Goal: Information Seeking & Learning: Learn about a topic

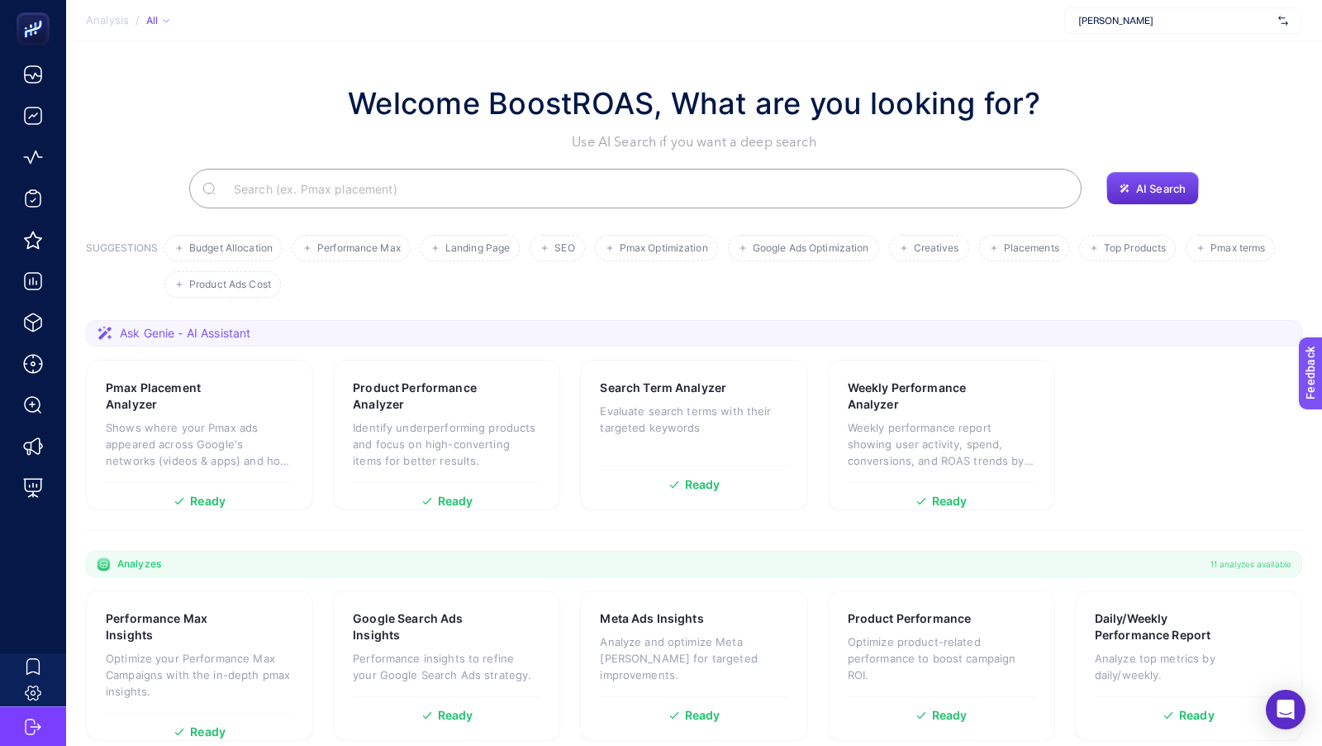
click at [1116, 18] on span "[PERSON_NAME]" at bounding box center [1175, 20] width 193 height 13
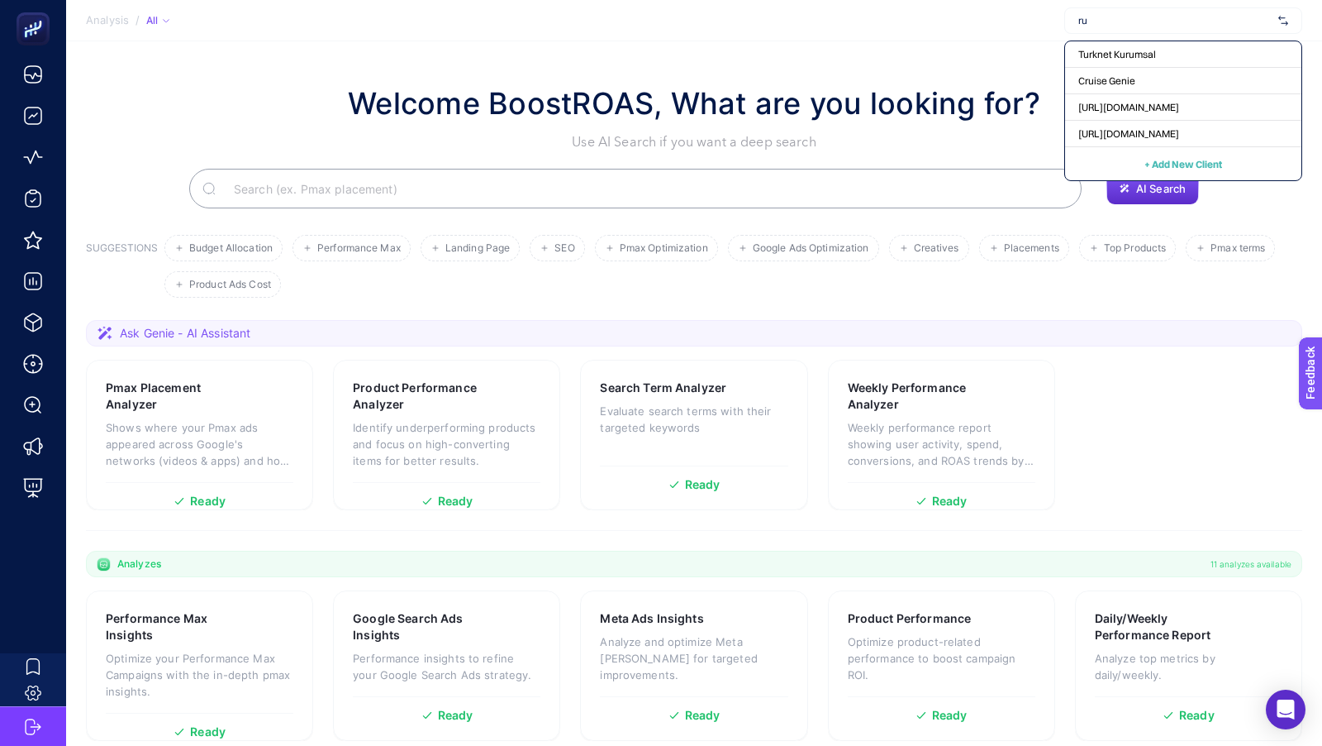
type input "rue"
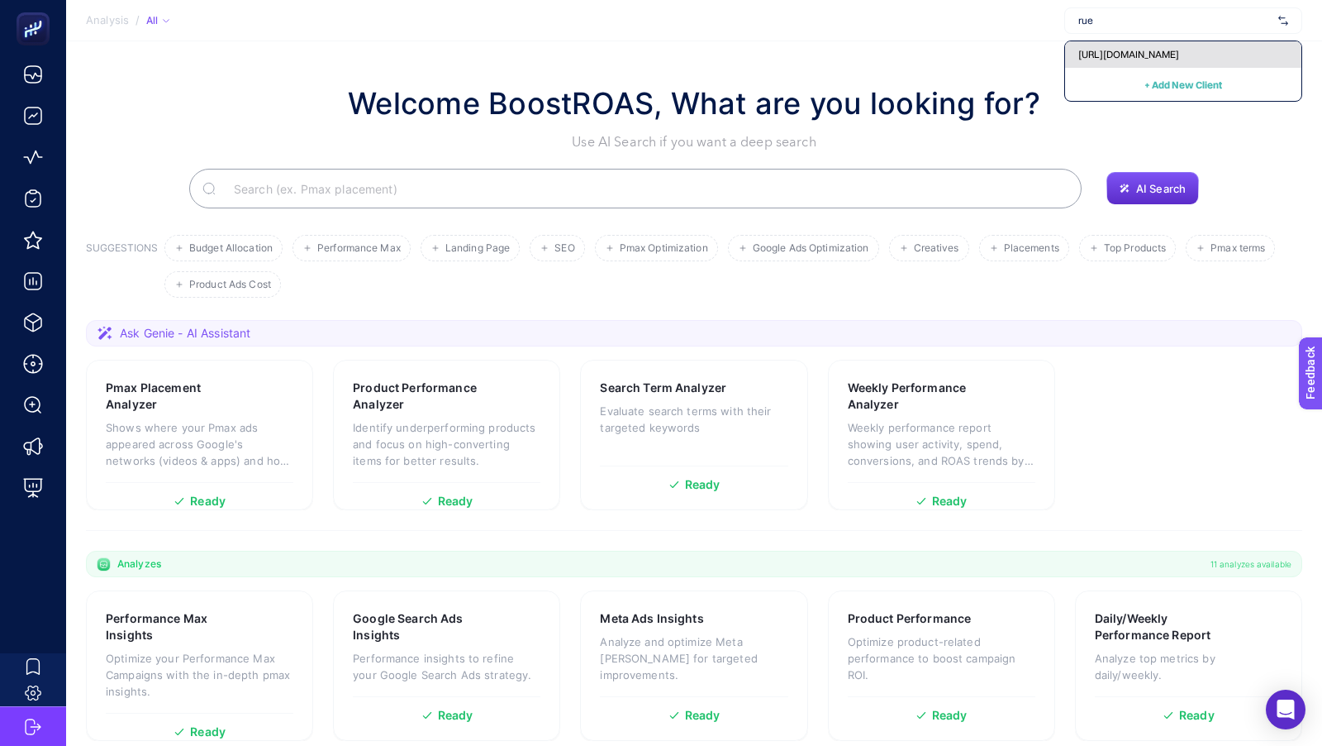
click at [1122, 64] on div "[URL][DOMAIN_NAME]" at bounding box center [1183, 54] width 236 height 26
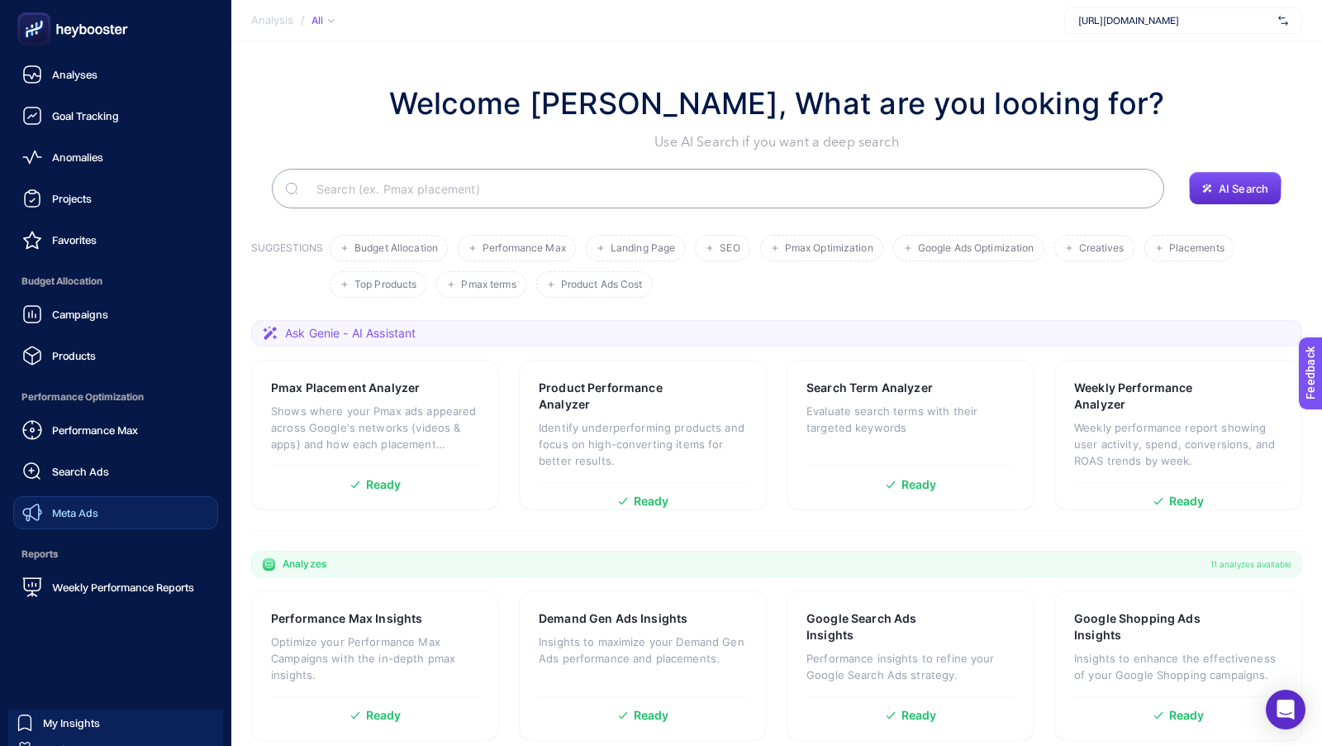
click at [60, 496] on link "Meta Ads" at bounding box center [115, 512] width 205 height 33
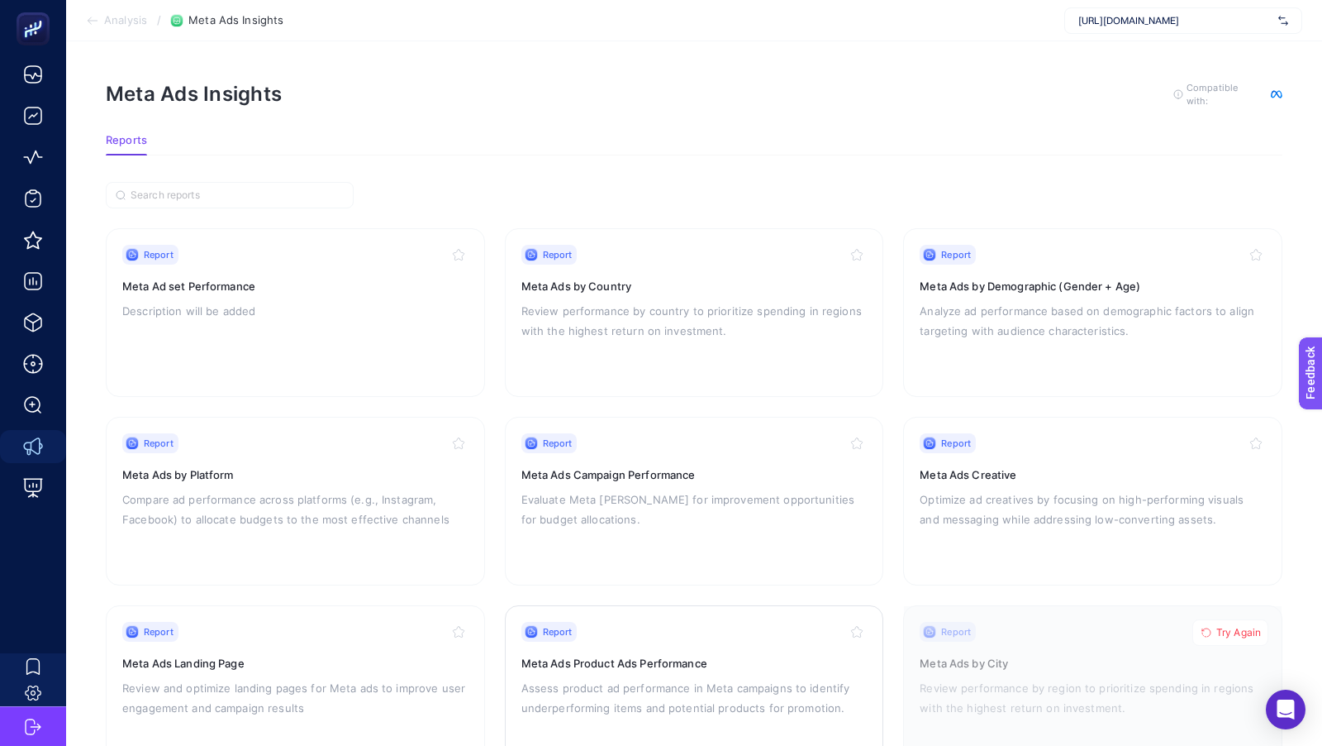
click at [624, 669] on div "Report Meta Ads Product Ads Performance Assess product ad performance in Meta c…" at bounding box center [695, 690] width 346 height 136
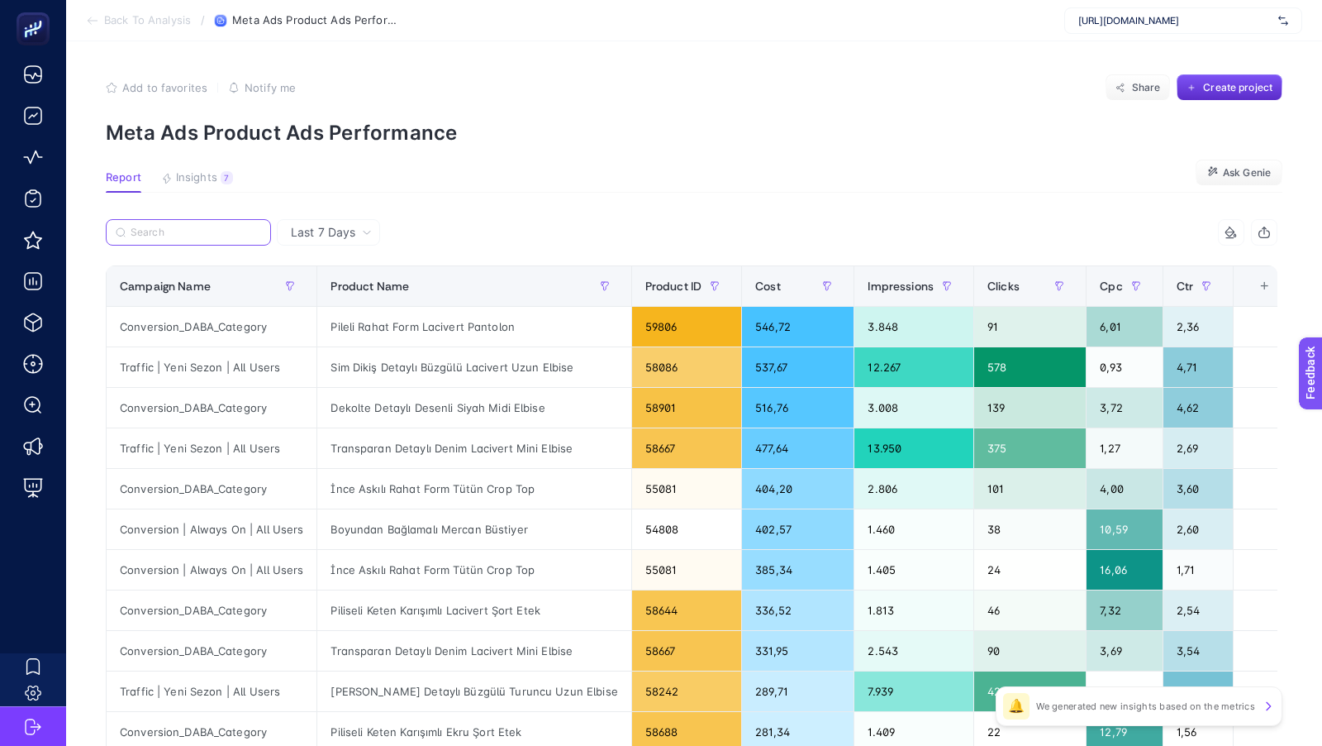
click at [186, 235] on input "Search" at bounding box center [196, 232] width 131 height 12
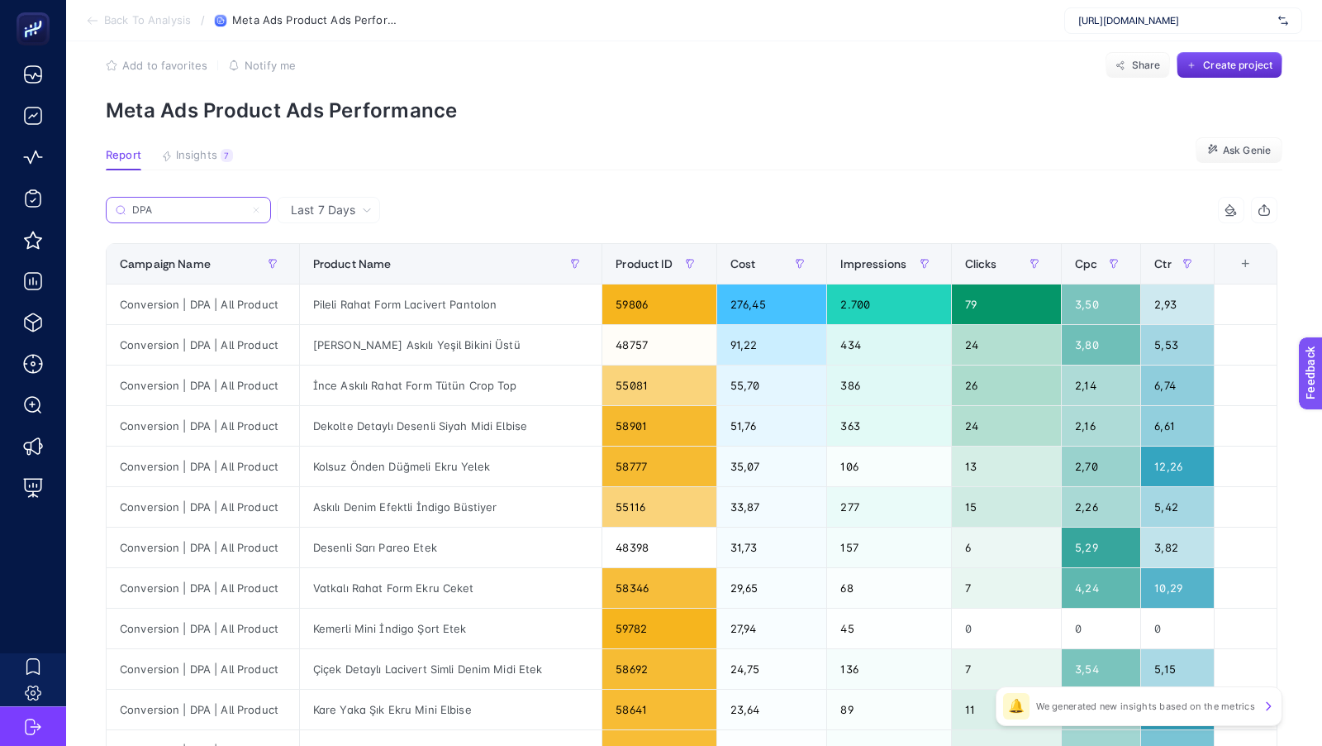
scroll to position [20, 0]
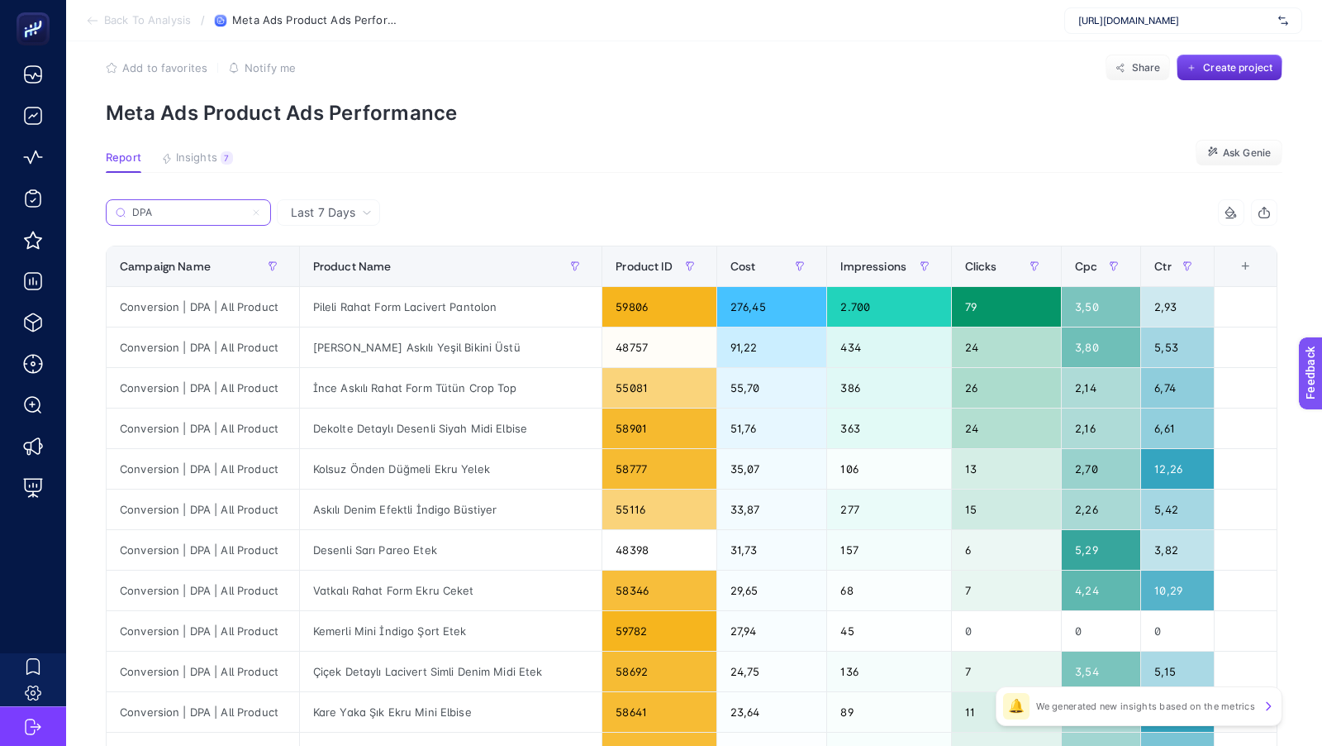
type input "DPA"
click at [741, 263] on span "Cost" at bounding box center [744, 266] width 26 height 13
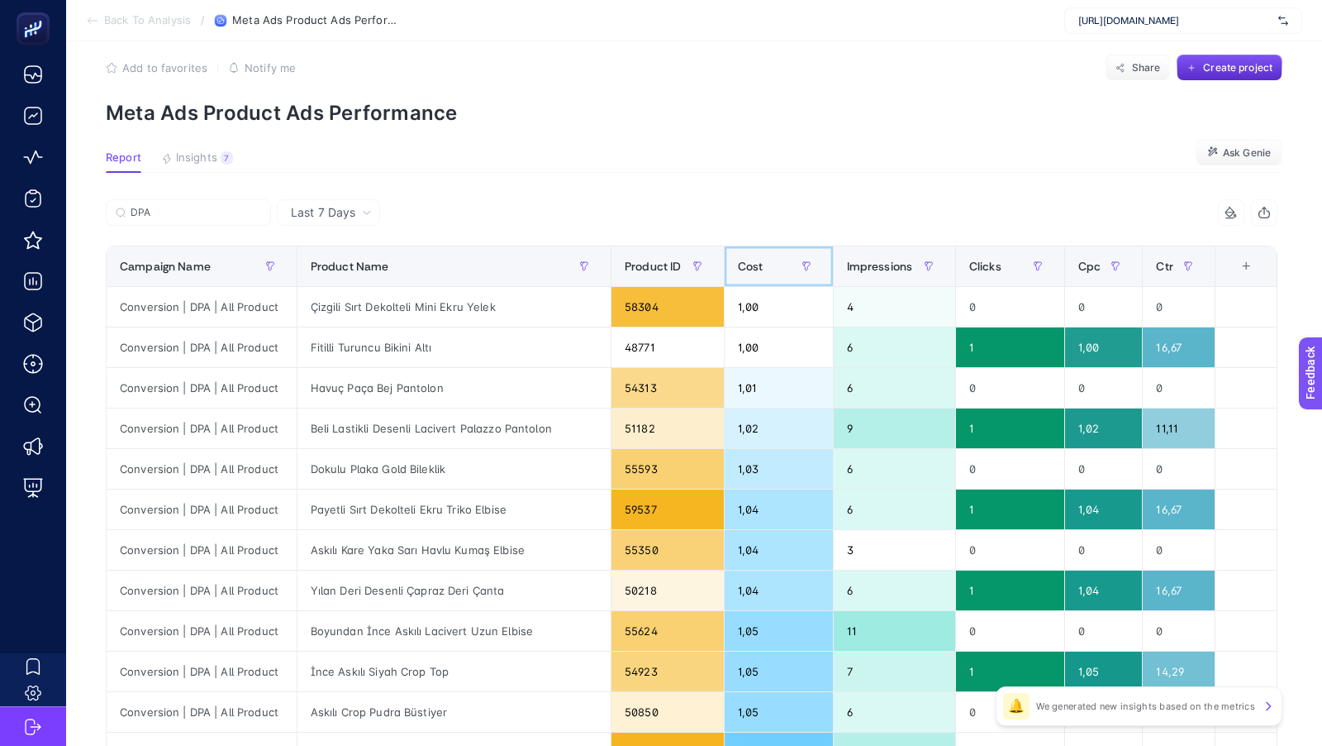
click at [741, 263] on span "Cost" at bounding box center [751, 266] width 26 height 13
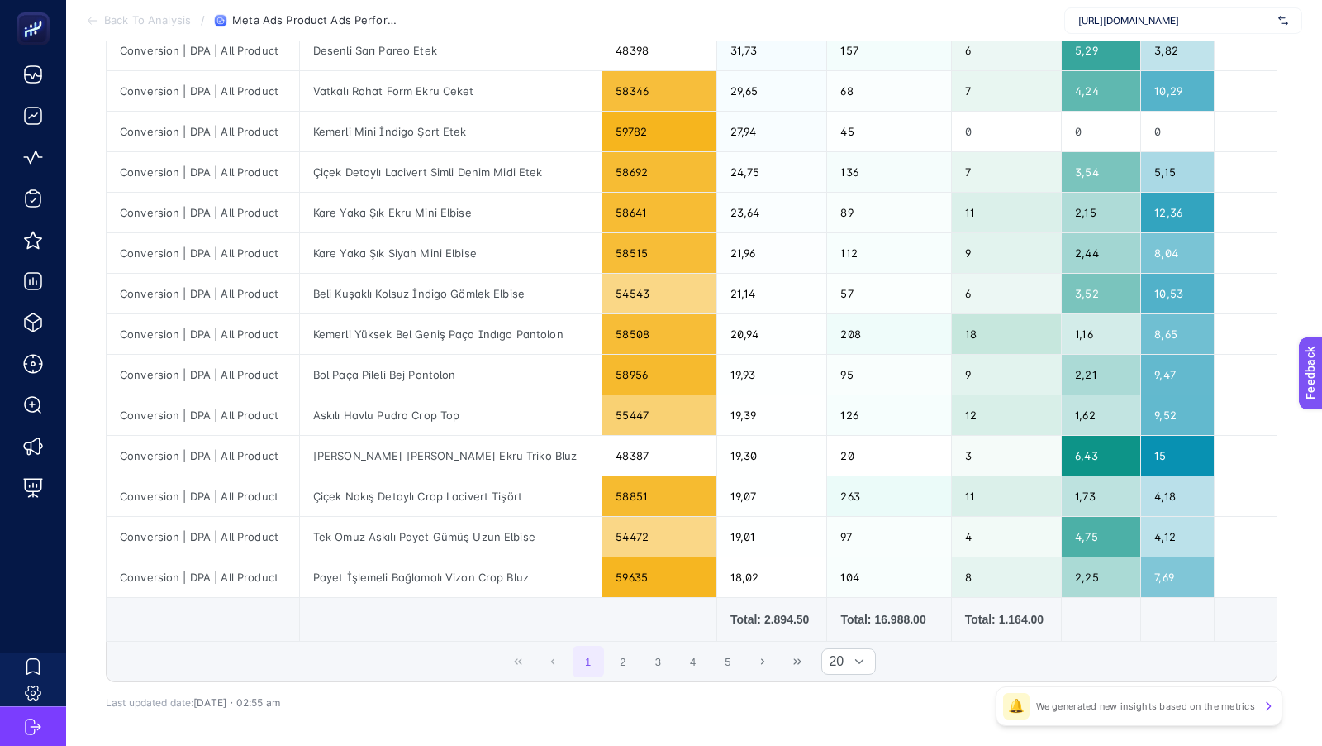
scroll to position [524, 0]
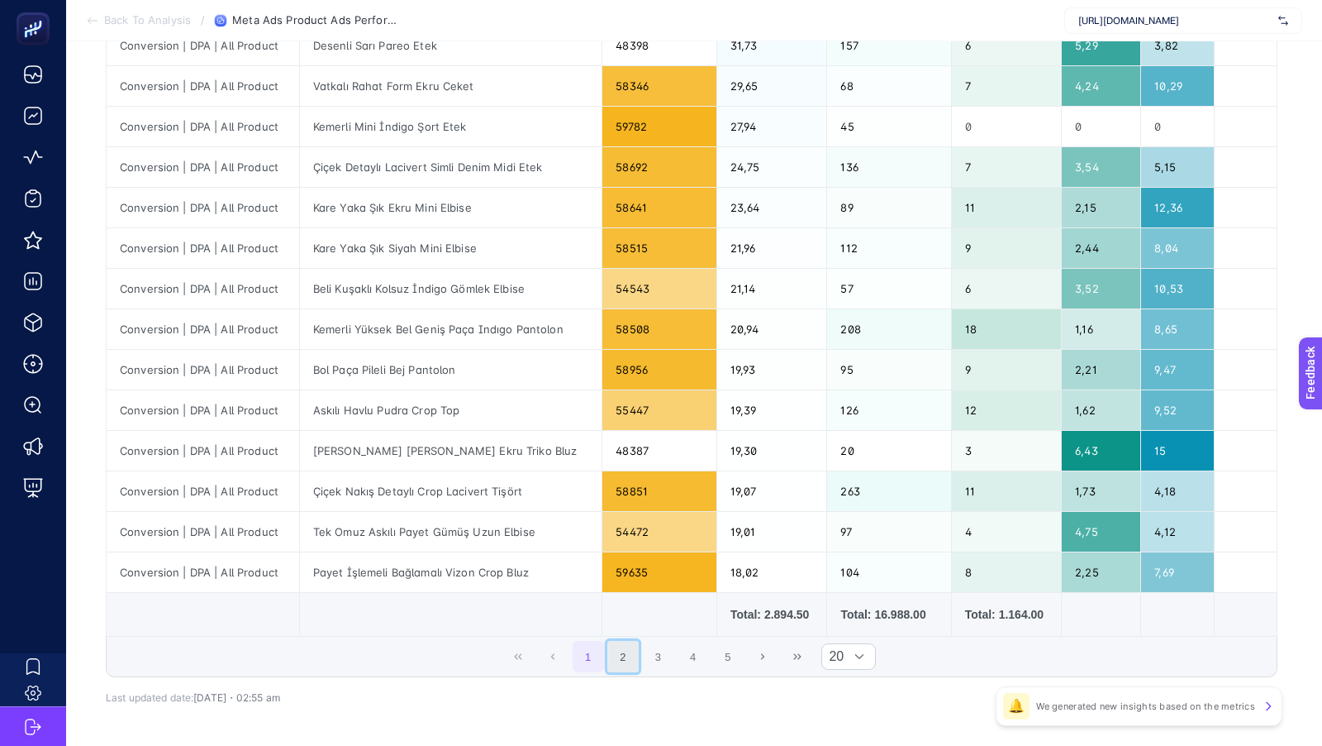
click at [627, 646] on button "2" at bounding box center [622, 656] width 31 height 31
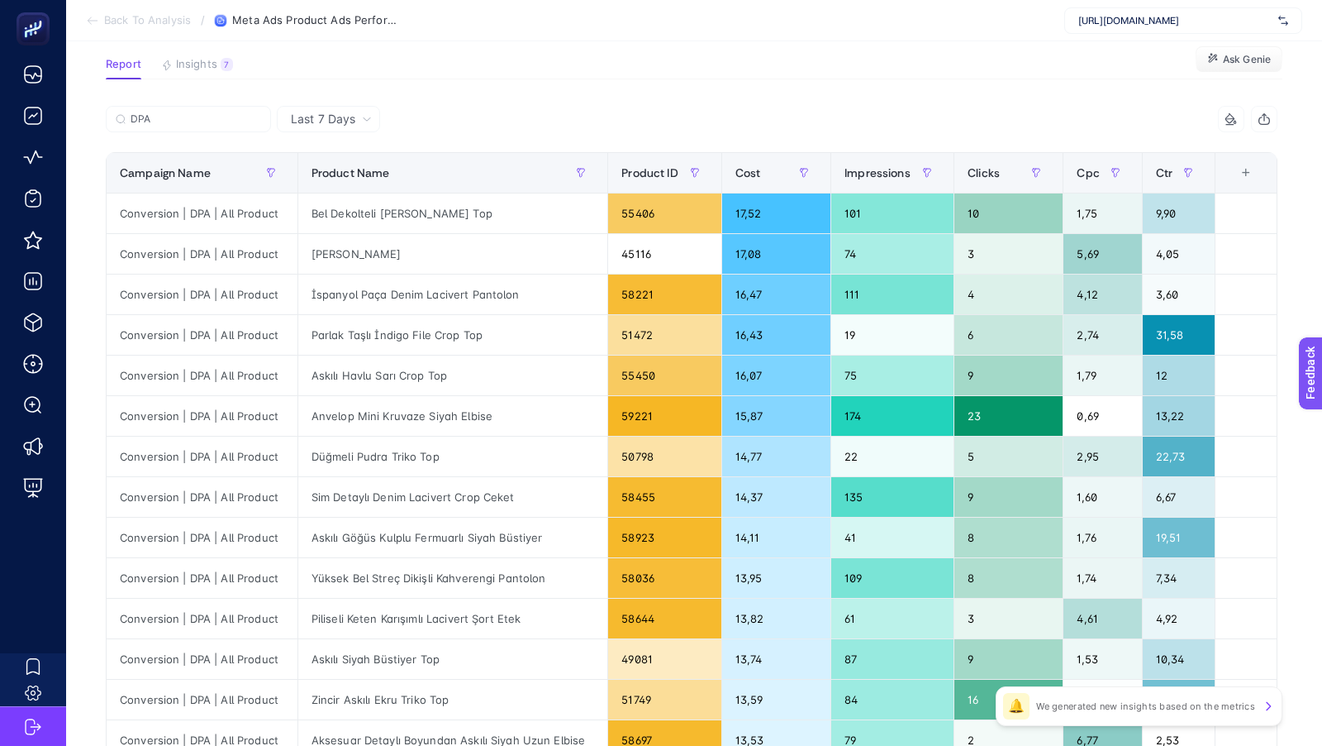
scroll to position [0, 0]
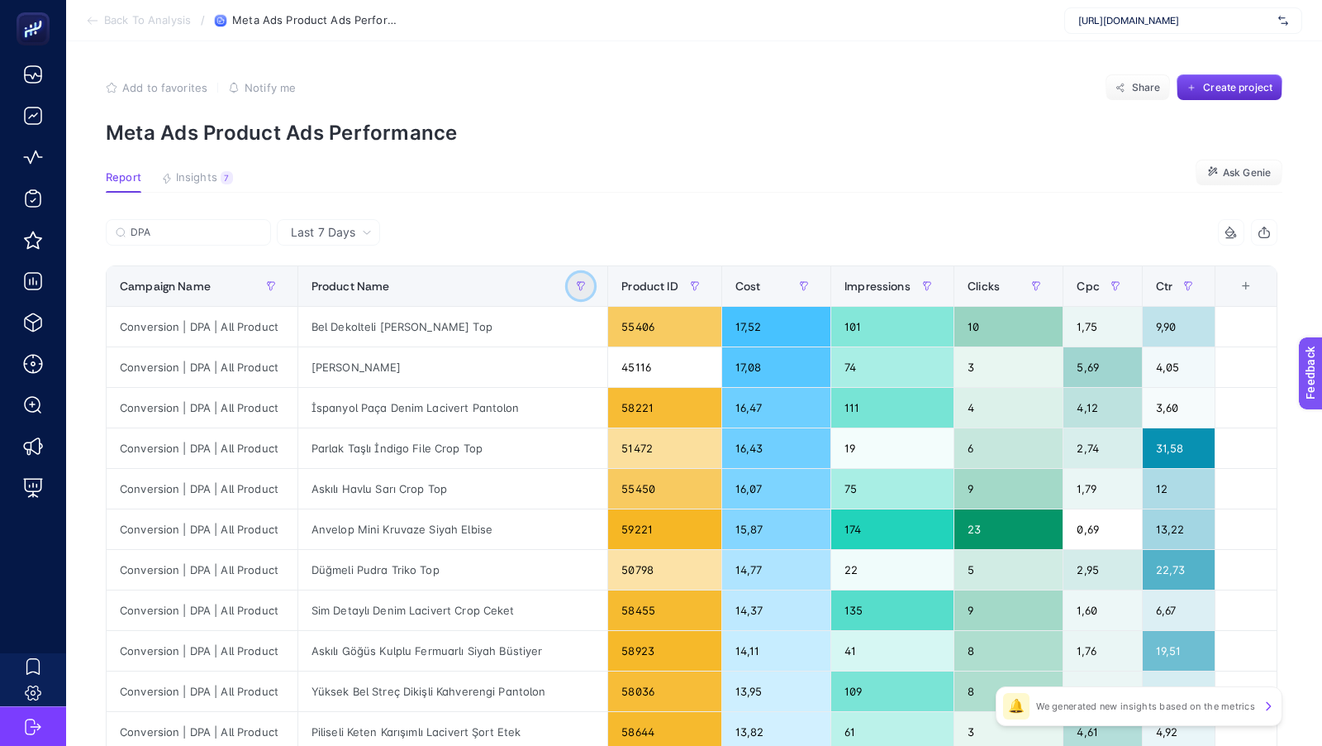
click at [579, 293] on button "button" at bounding box center [581, 286] width 26 height 26
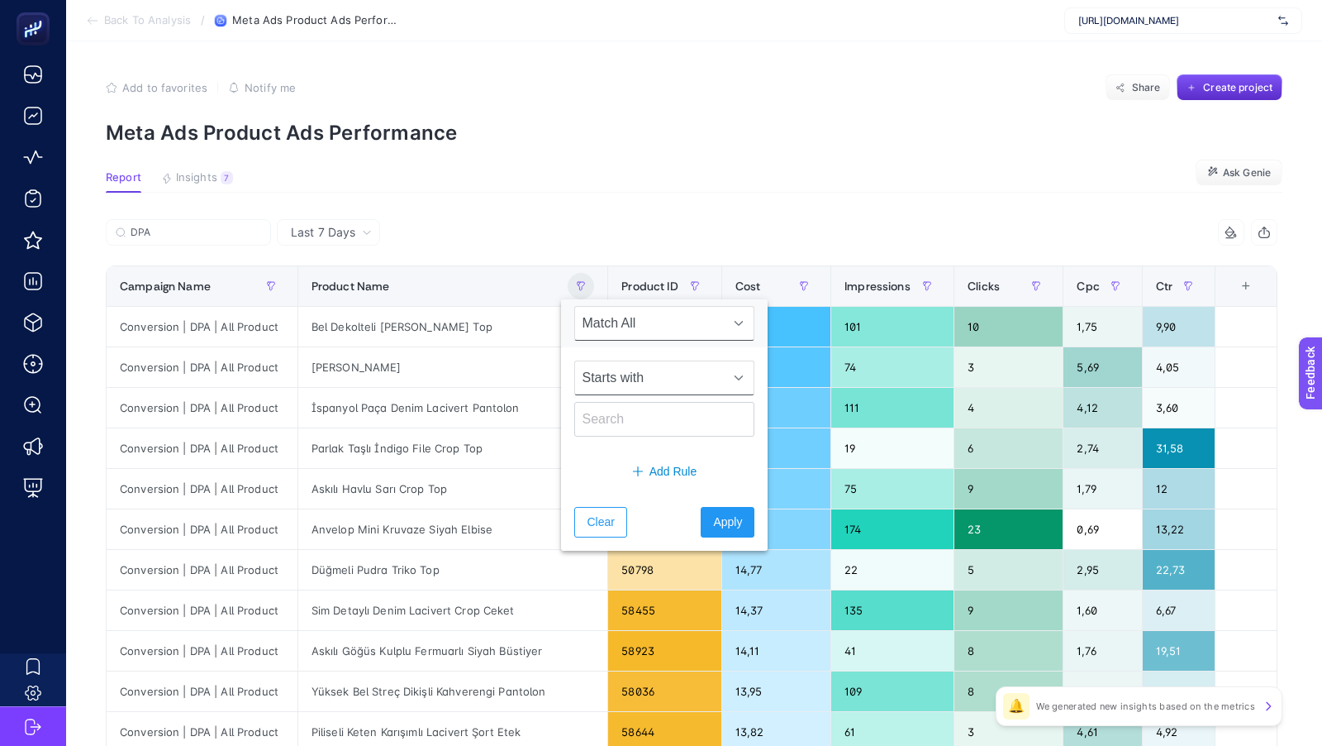
click at [614, 373] on span "Starts with" at bounding box center [648, 377] width 147 height 33
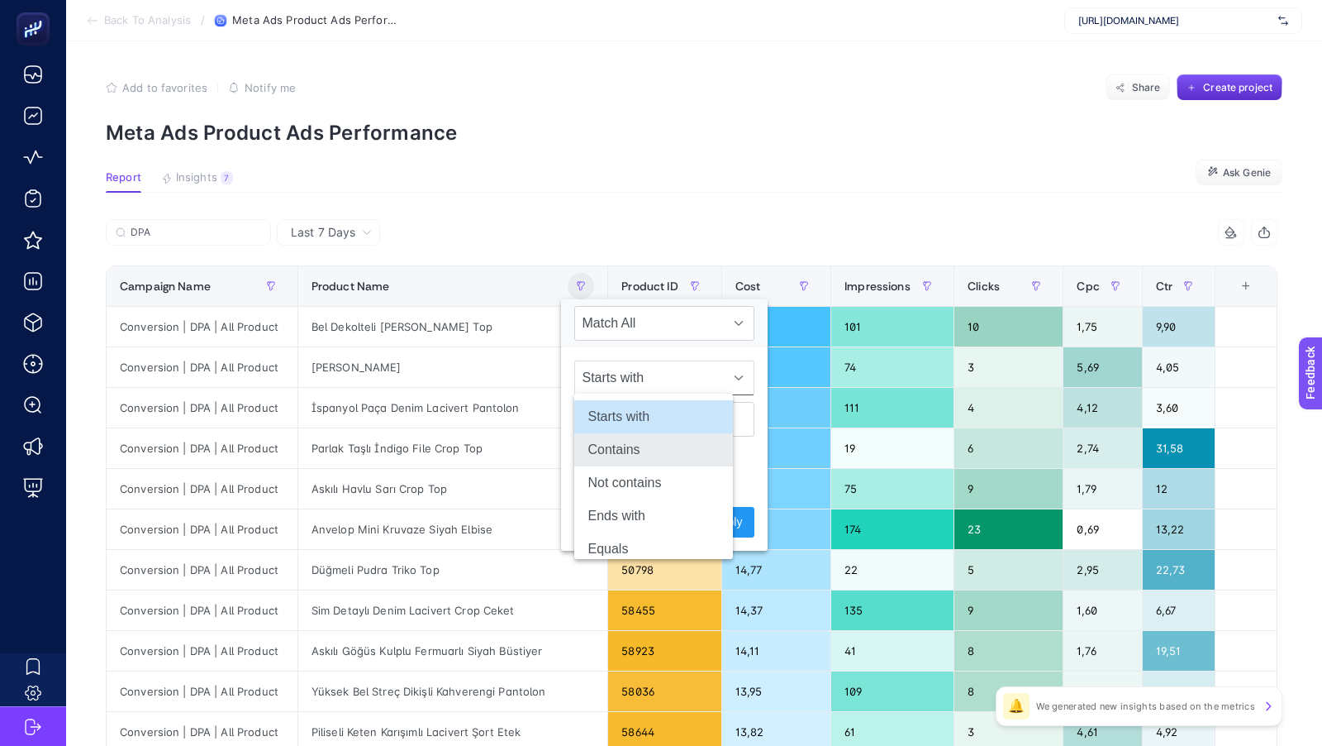
click at [619, 457] on li "Contains" at bounding box center [653, 449] width 159 height 33
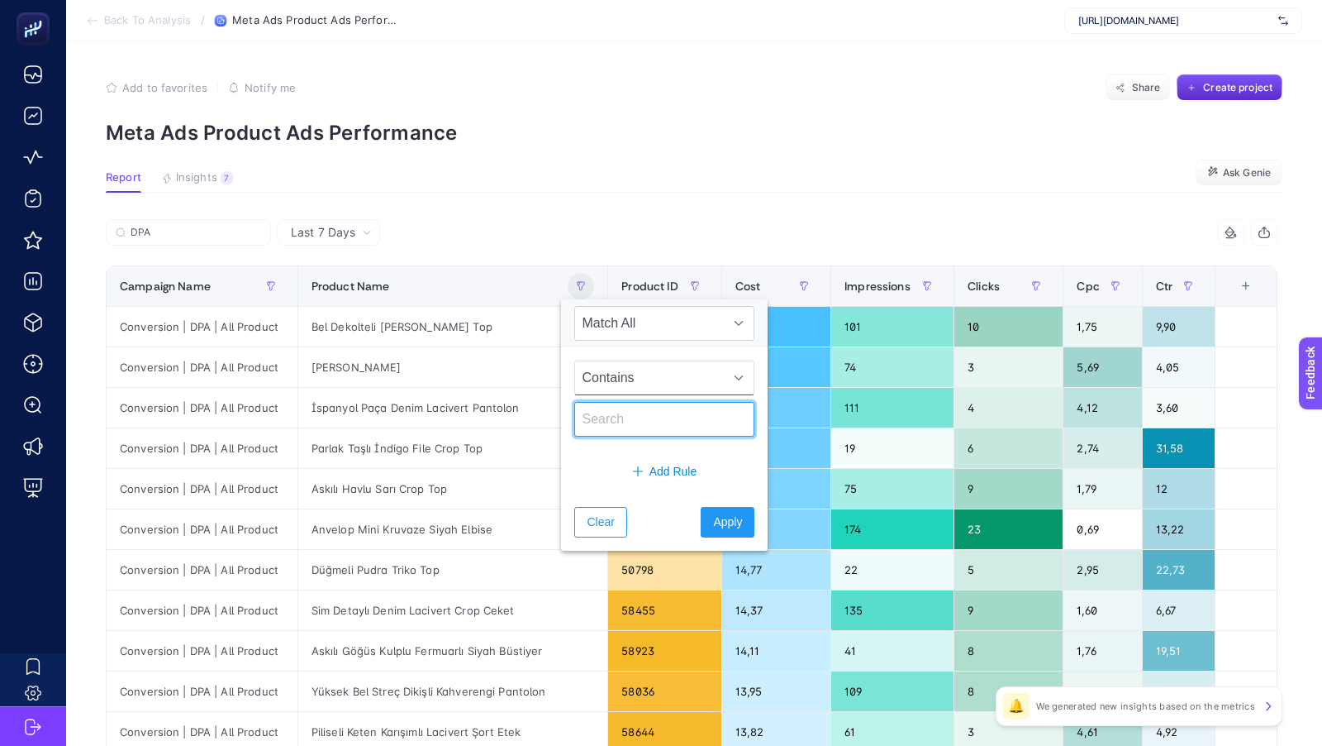
click at [602, 423] on input "text" at bounding box center [664, 419] width 180 height 35
type input "kolye"
click at [702, 507] on button "Apply" at bounding box center [728, 522] width 54 height 31
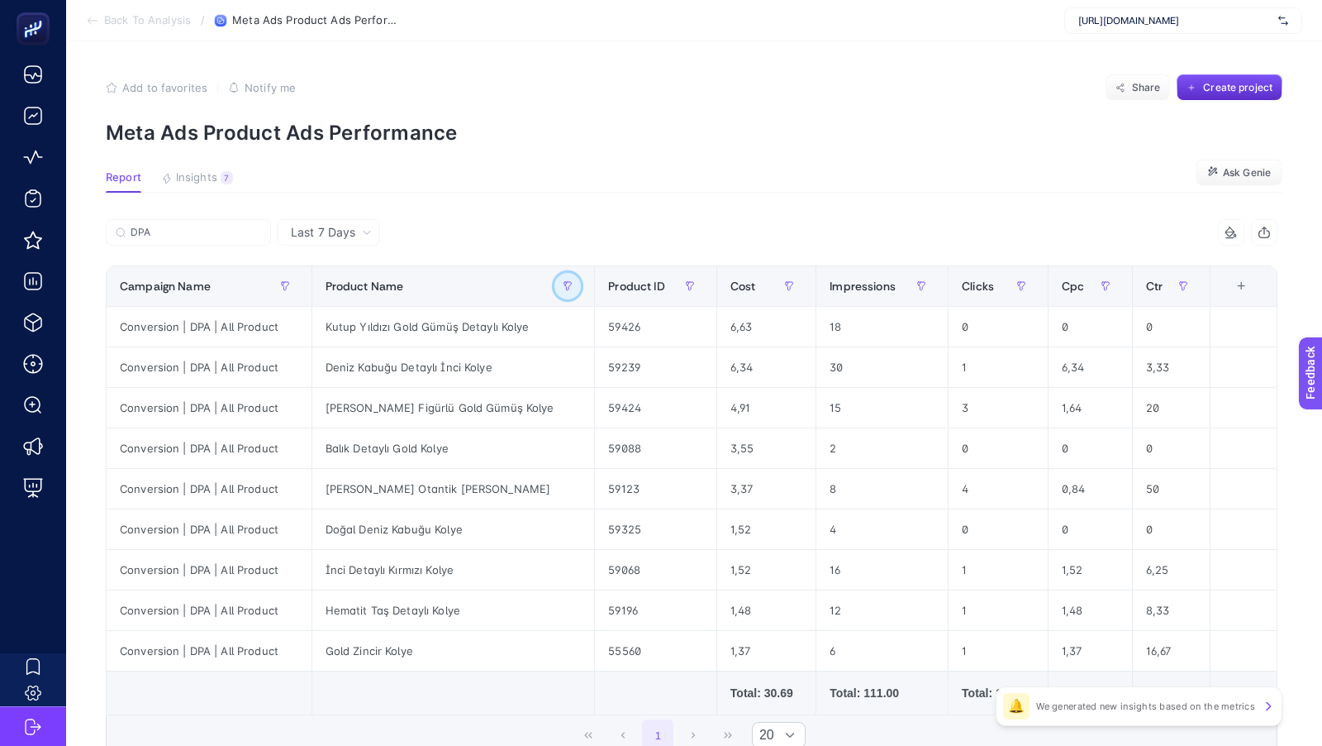
click at [555, 292] on button "button" at bounding box center [568, 286] width 26 height 26
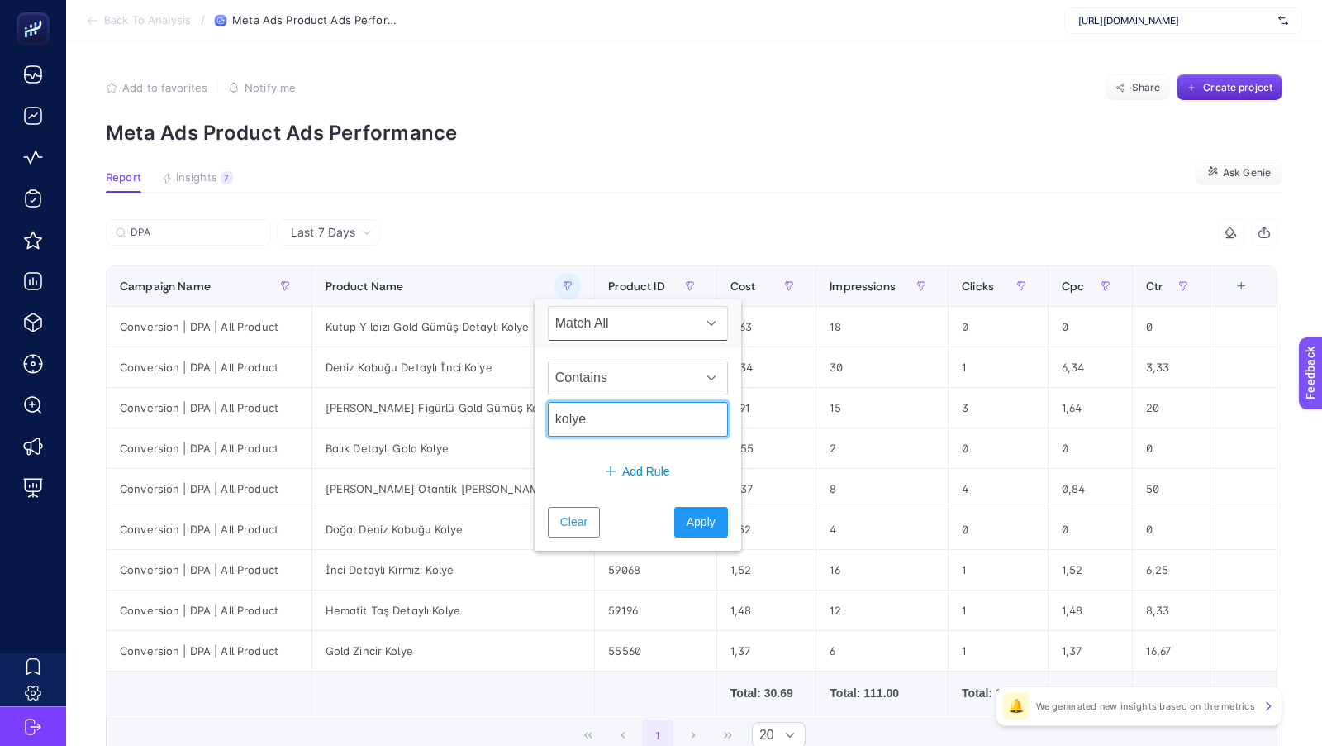
click at [579, 417] on input "kolye" at bounding box center [638, 419] width 180 height 35
type input "küpe"
click at [674, 530] on button "Apply" at bounding box center [701, 522] width 54 height 31
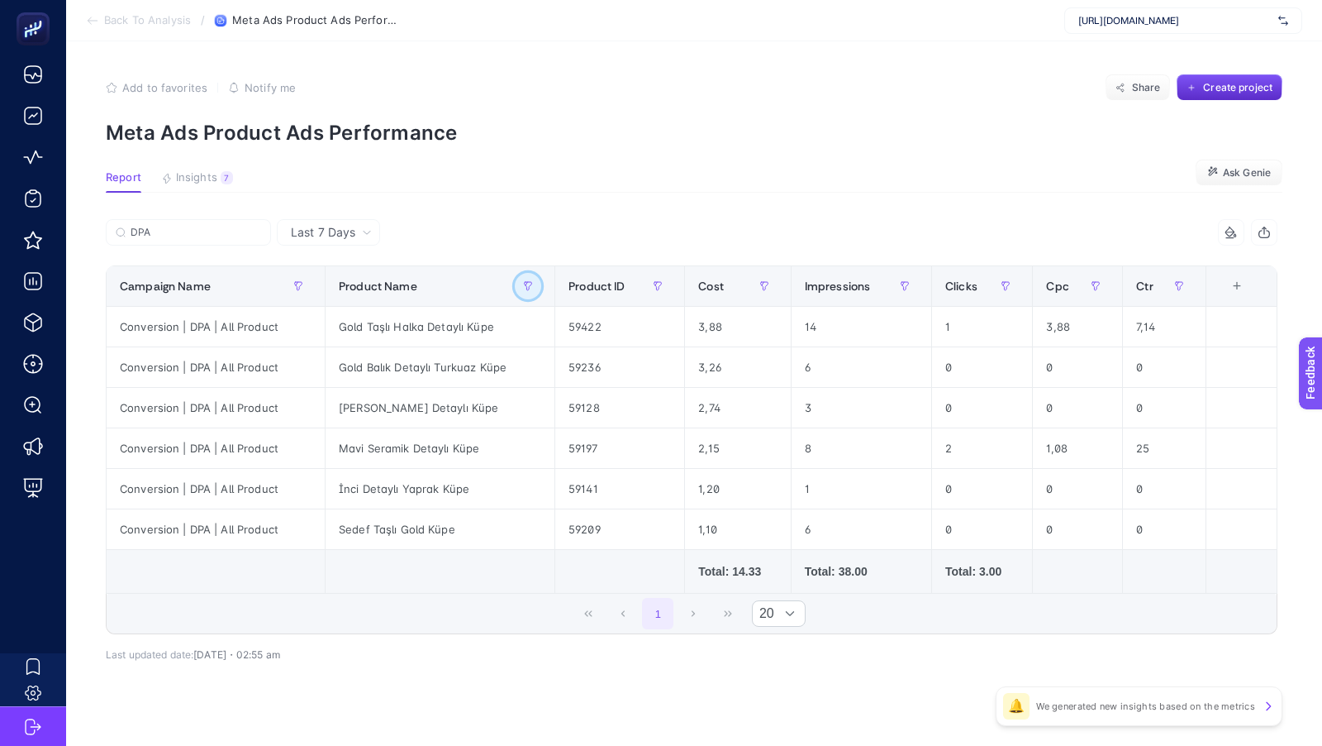
click at [523, 276] on button "button" at bounding box center [528, 286] width 26 height 26
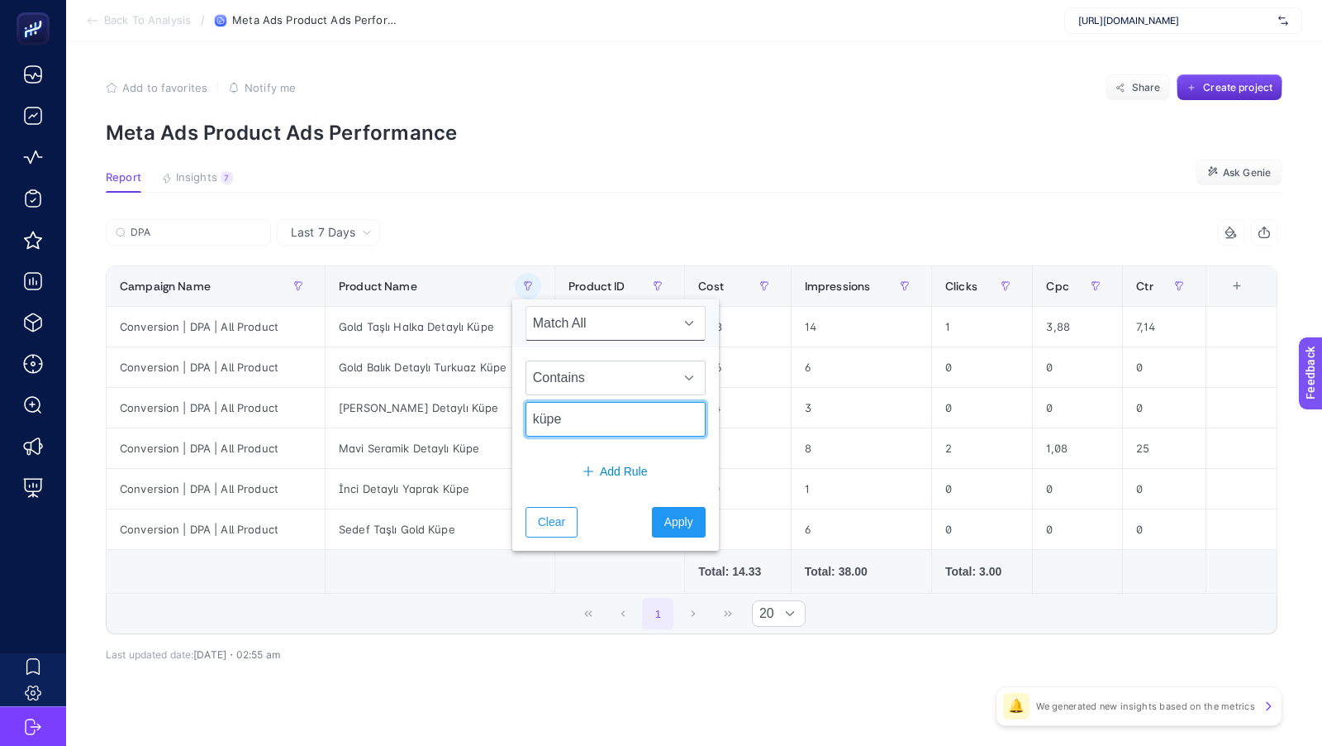
click at [564, 417] on input "küpe" at bounding box center [616, 419] width 180 height 35
type input "çanta"
click at [652, 507] on button "Apply" at bounding box center [679, 522] width 54 height 31
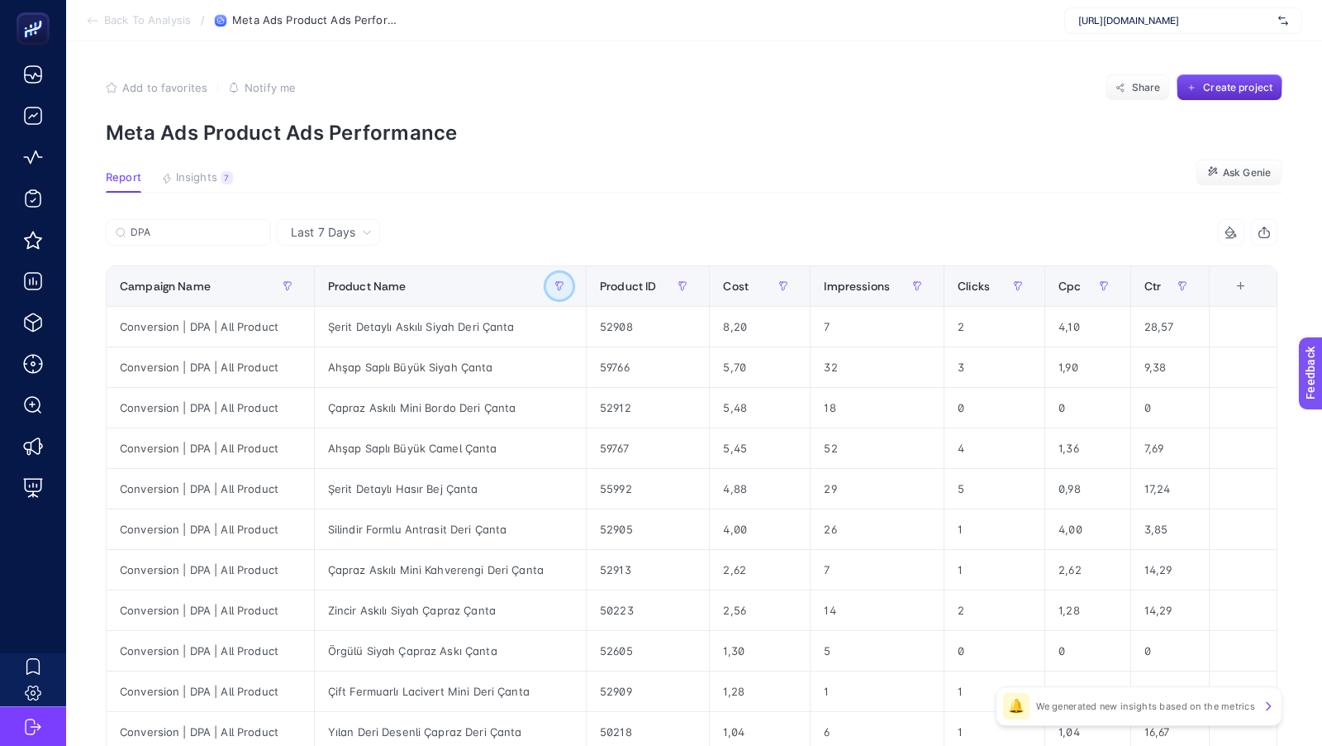
click at [560, 286] on button "button" at bounding box center [559, 286] width 26 height 26
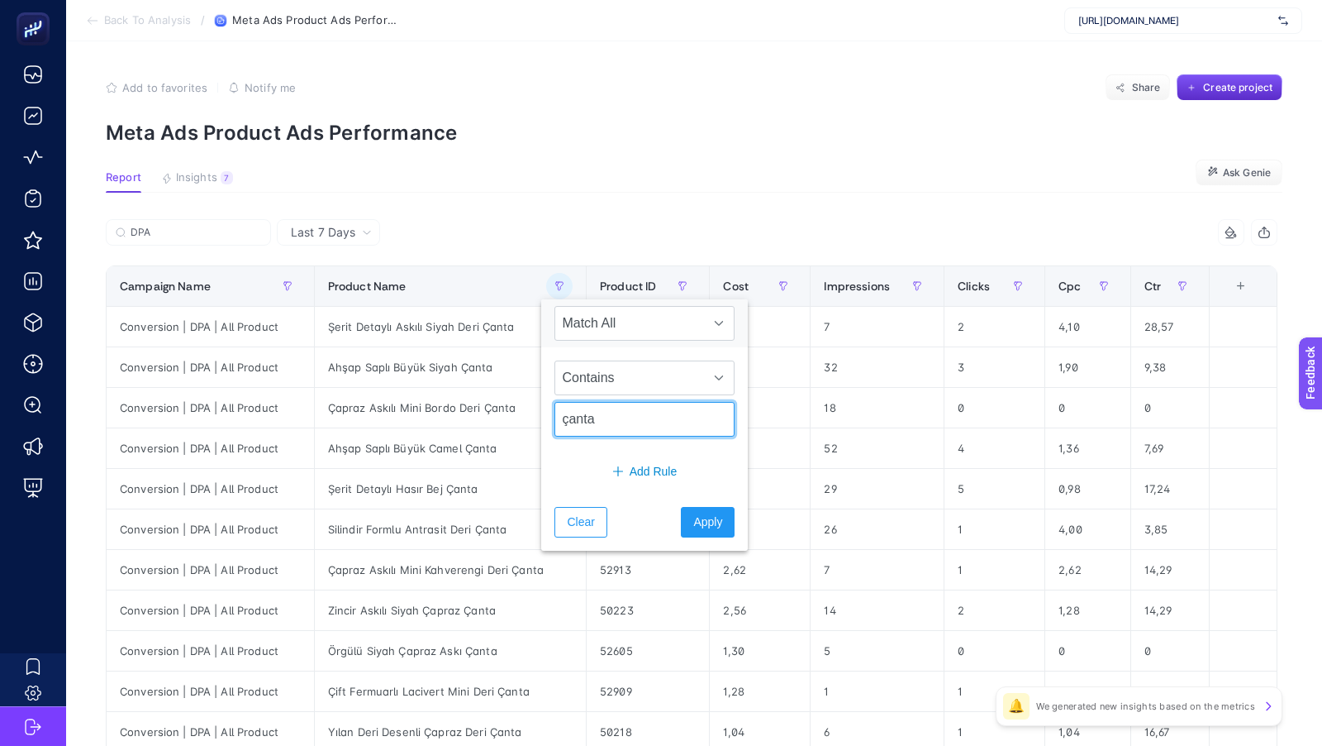
click at [583, 423] on input "çanta" at bounding box center [645, 419] width 180 height 35
click at [700, 513] on span "Apply" at bounding box center [707, 521] width 29 height 17
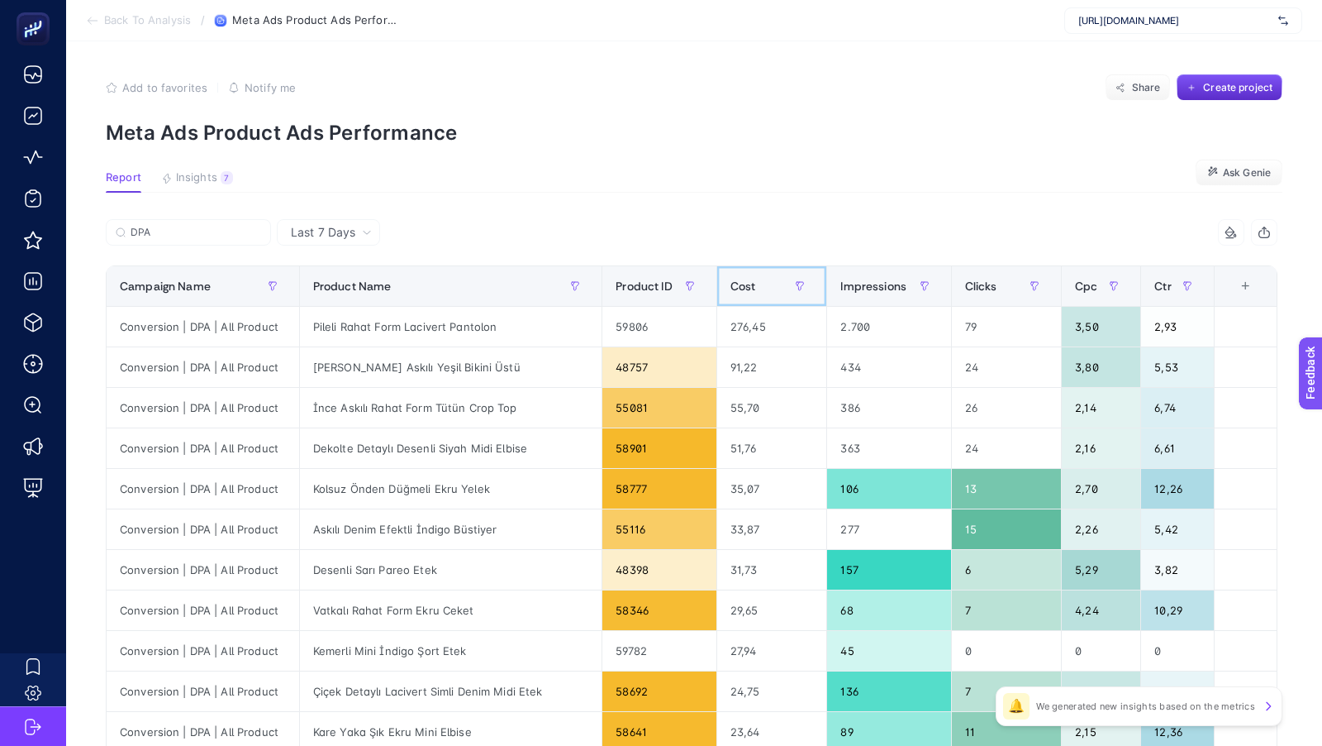
click at [731, 282] on span "Cost" at bounding box center [744, 285] width 26 height 13
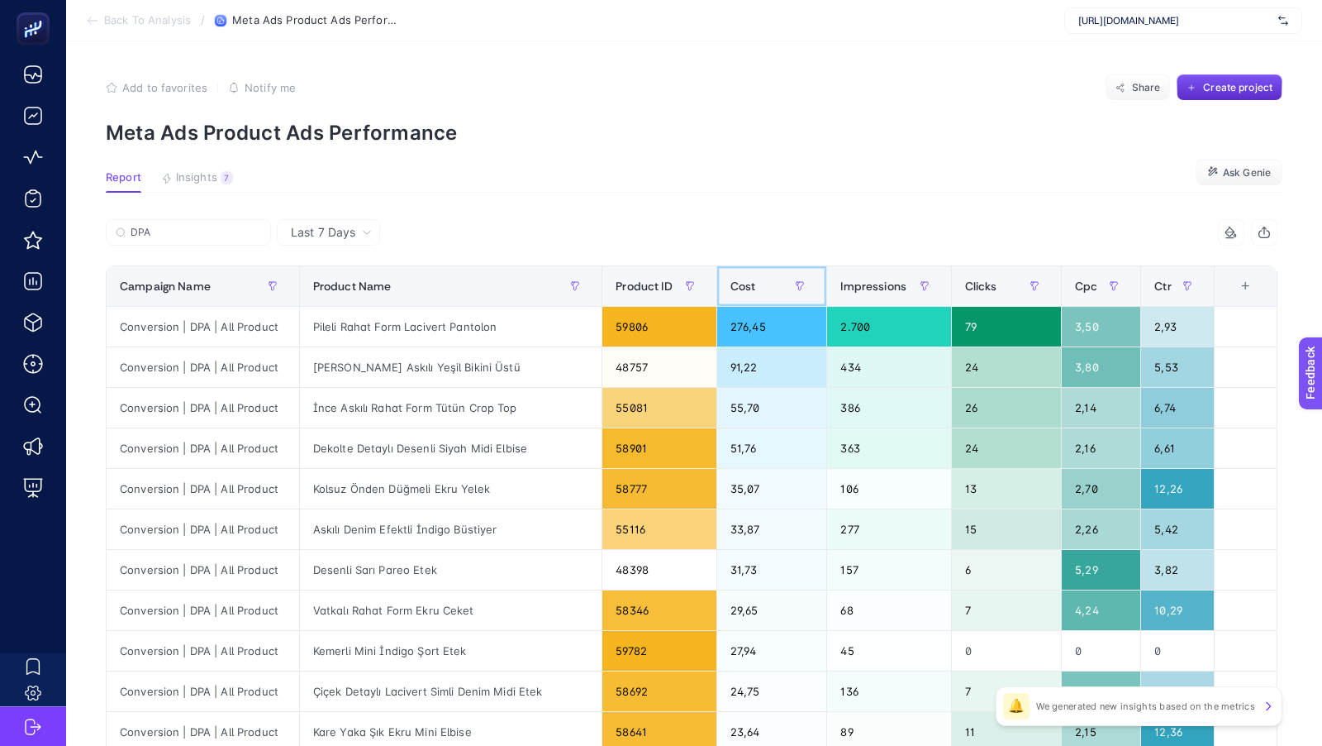
scroll to position [14, 0]
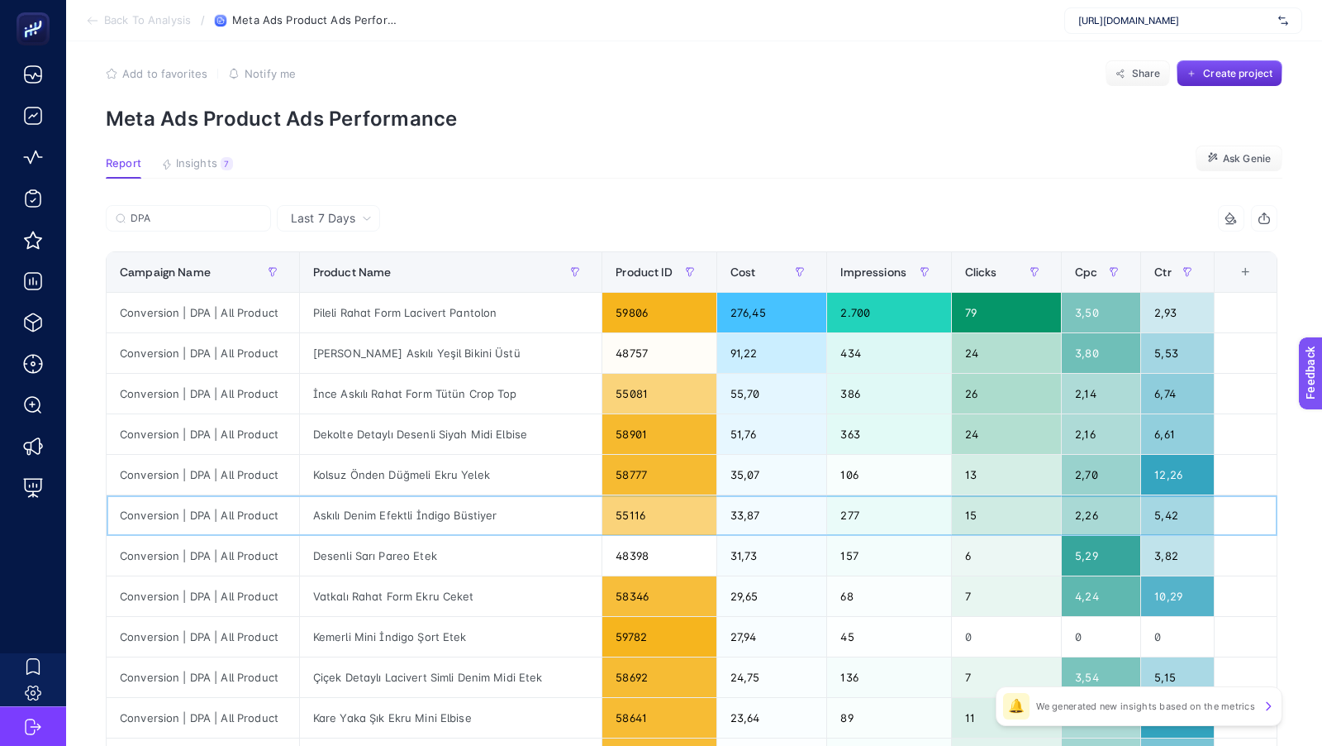
click at [732, 526] on div "33,87" at bounding box center [772, 515] width 110 height 40
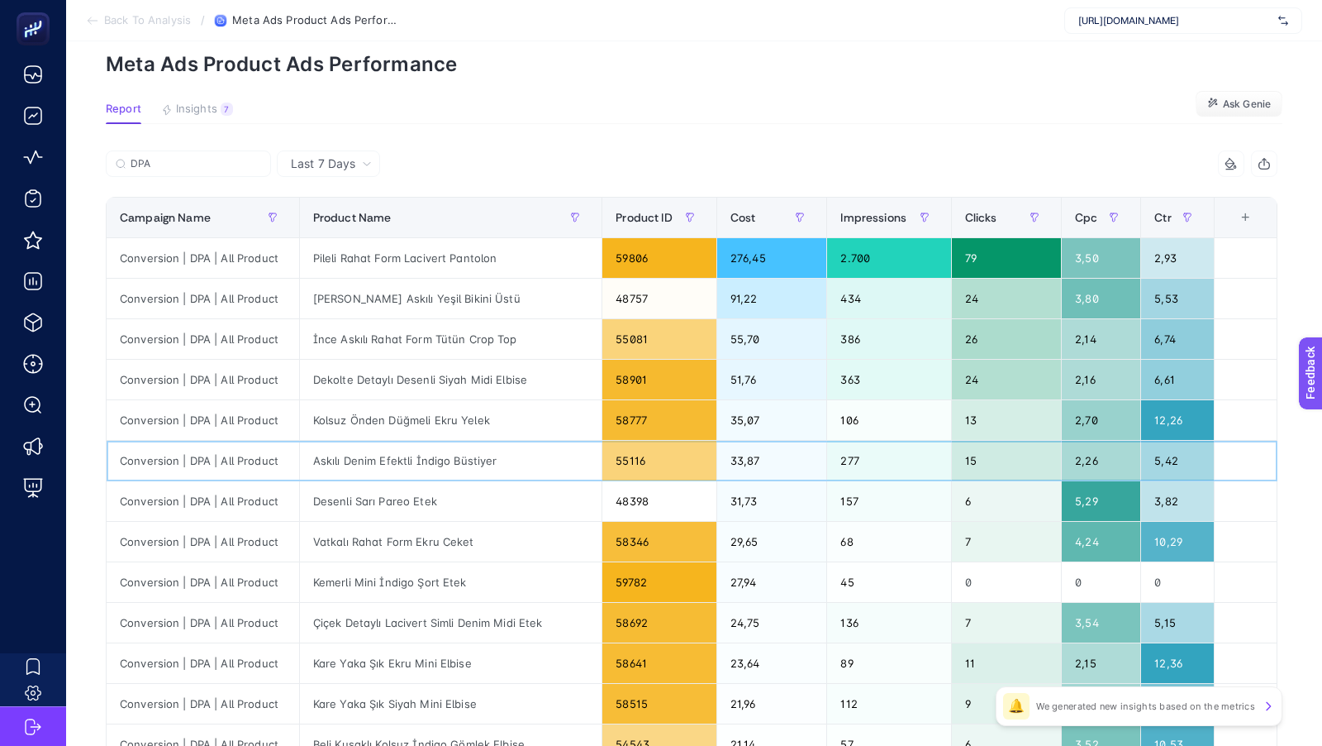
scroll to position [85, 0]
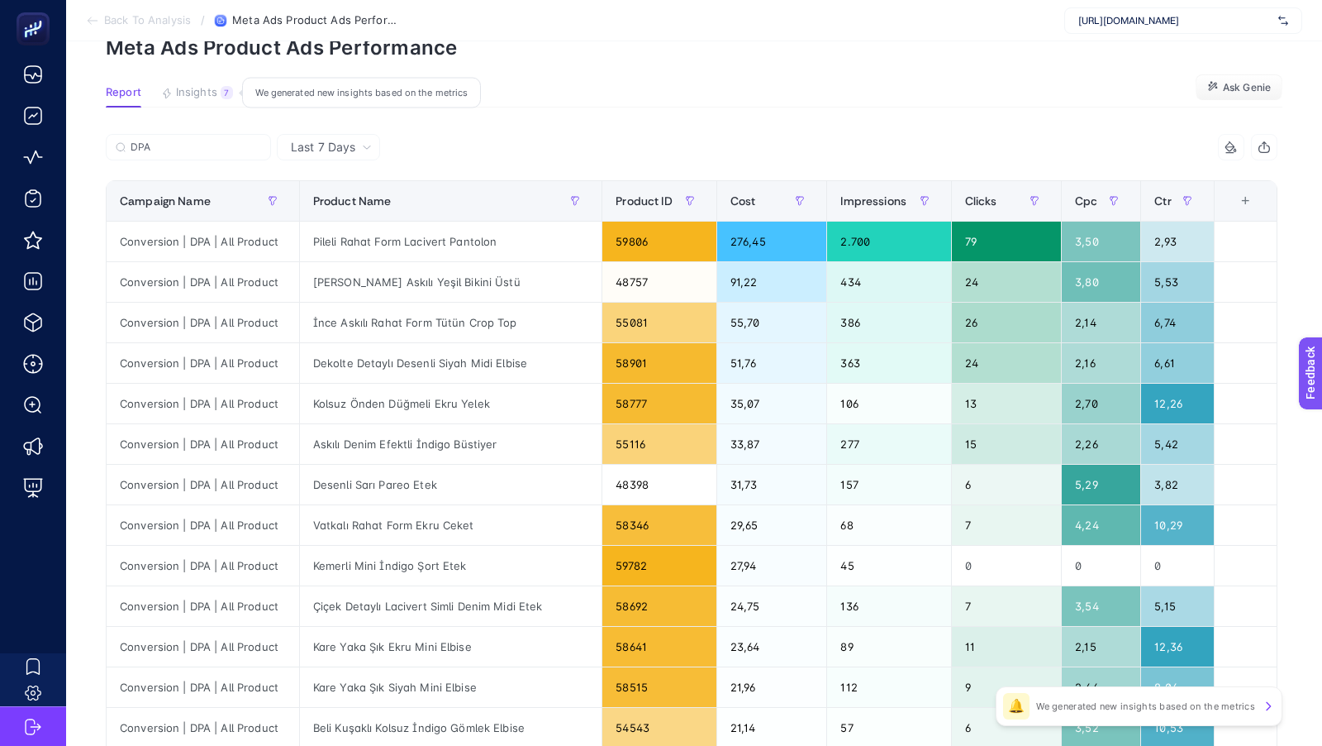
click at [193, 93] on span "Insights" at bounding box center [196, 92] width 41 height 13
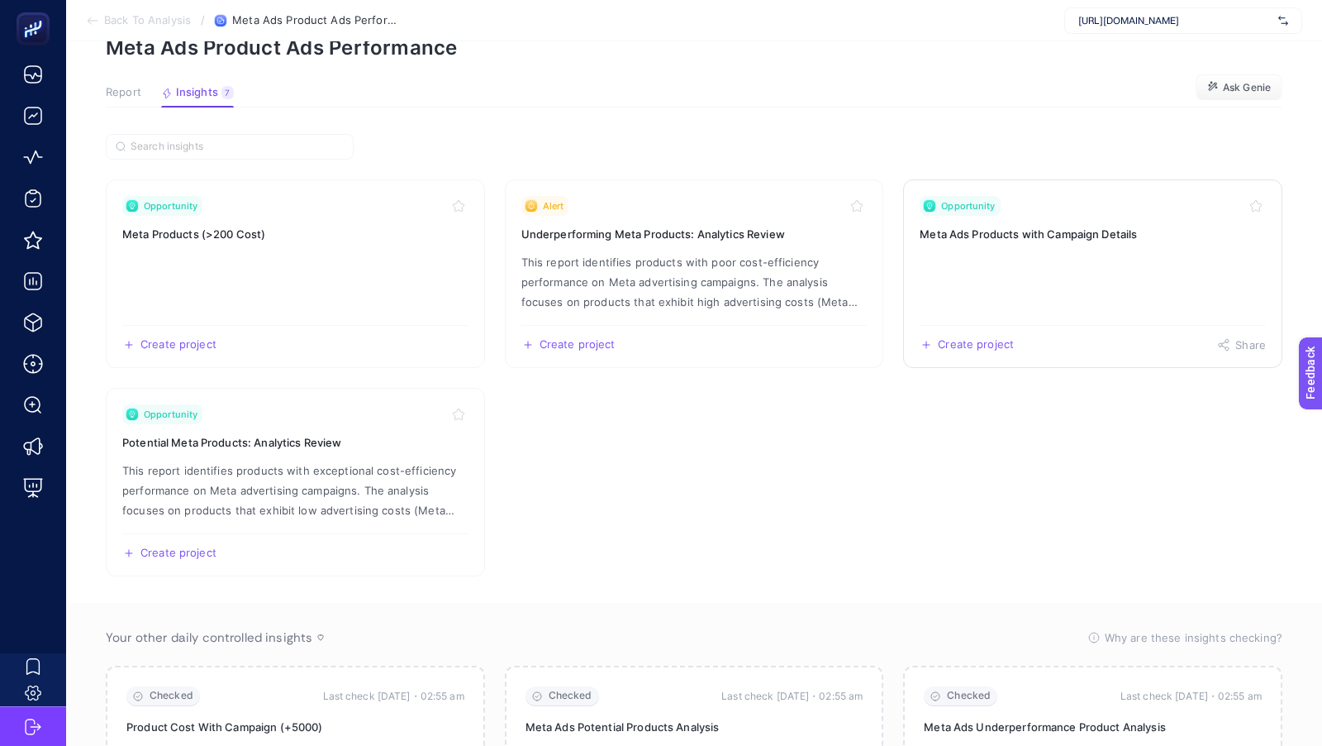
click at [1041, 226] on h3 "Meta Ads Products with Campaign Details" at bounding box center [1093, 234] width 346 height 17
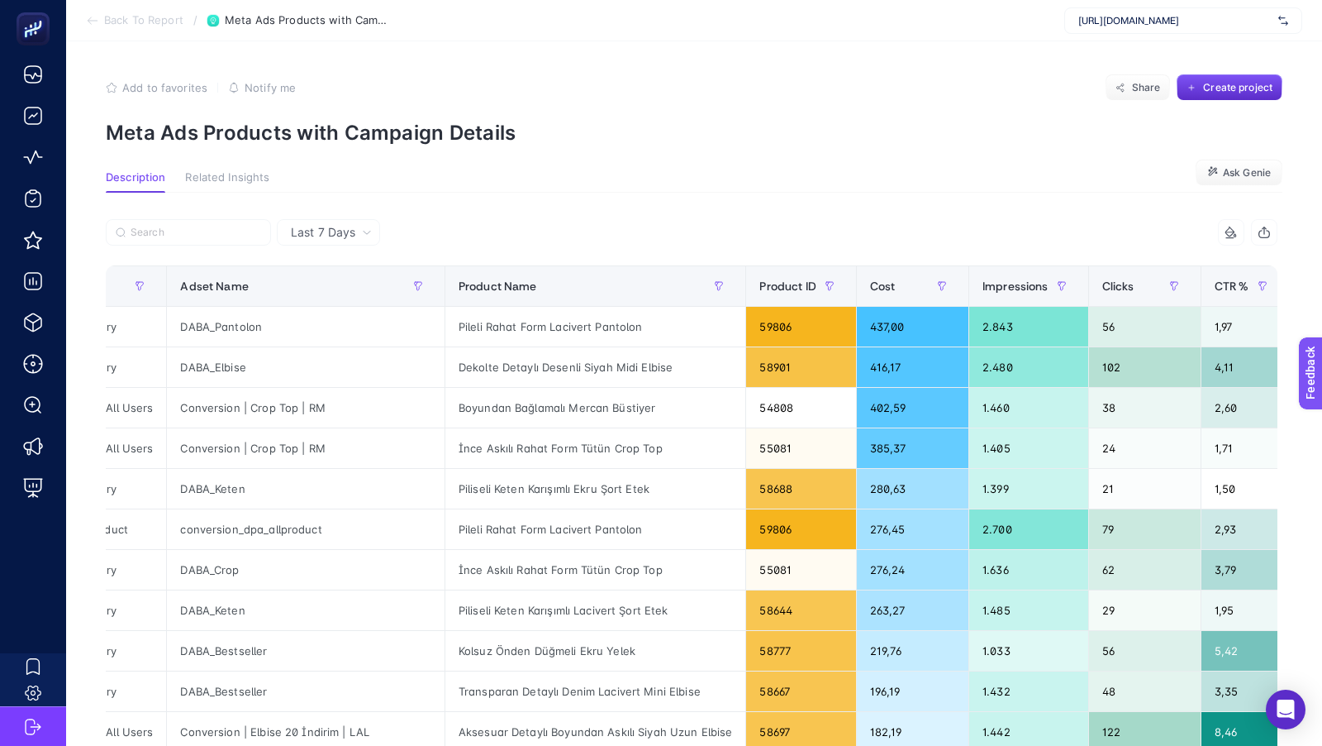
scroll to position [0, 226]
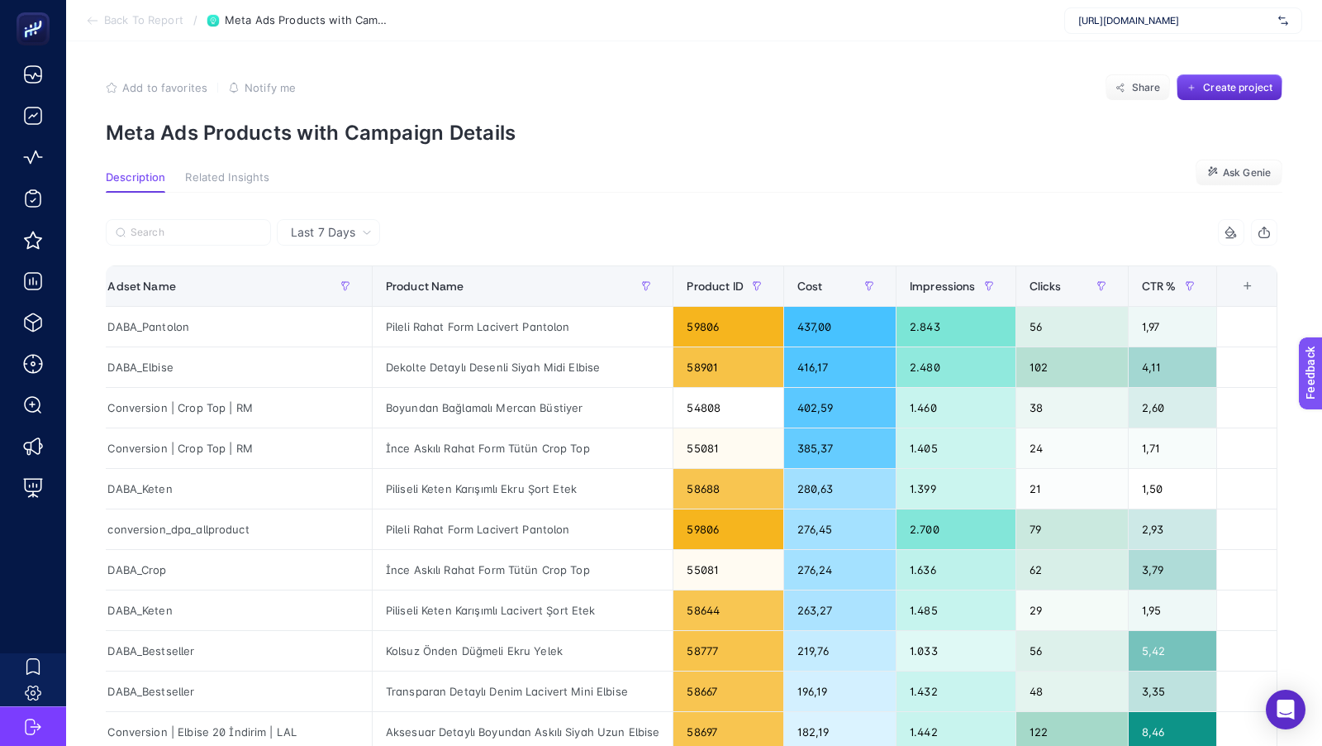
click at [1261, 288] on div "+" at bounding box center [1247, 285] width 31 height 13
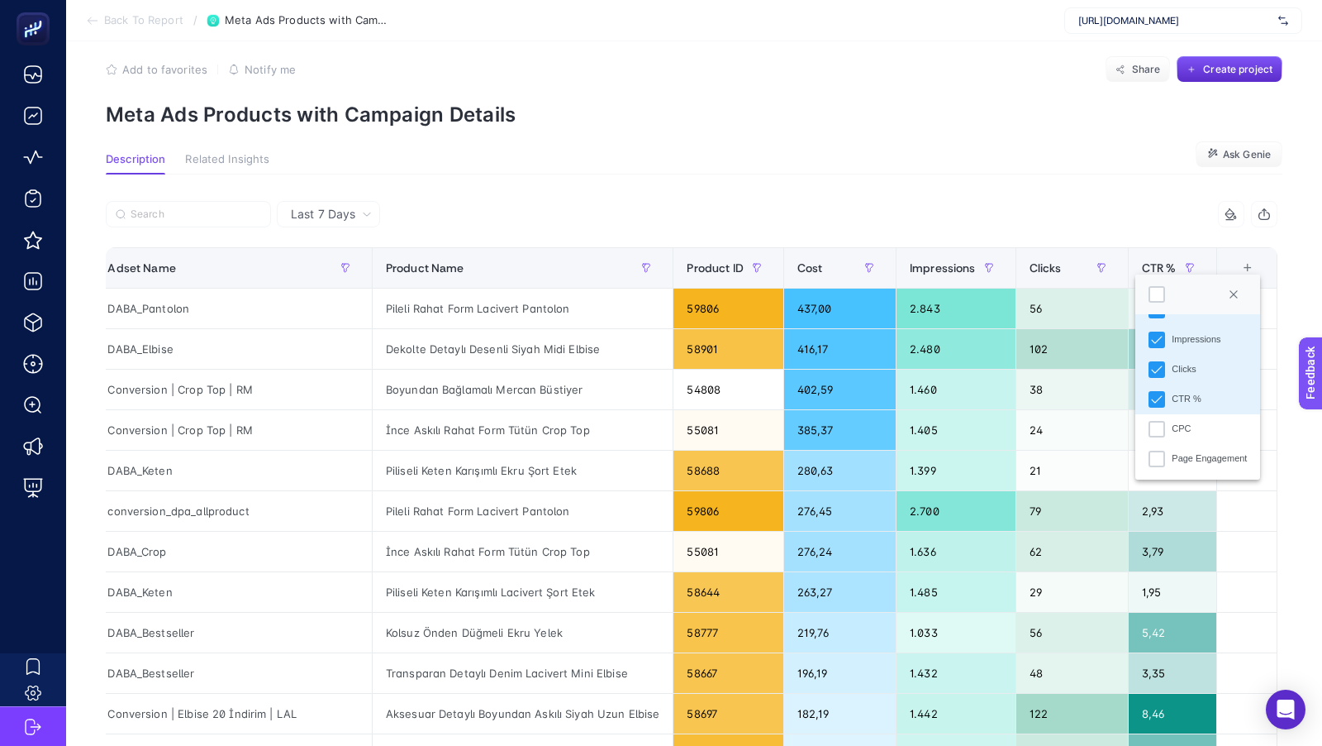
scroll to position [21, 0]
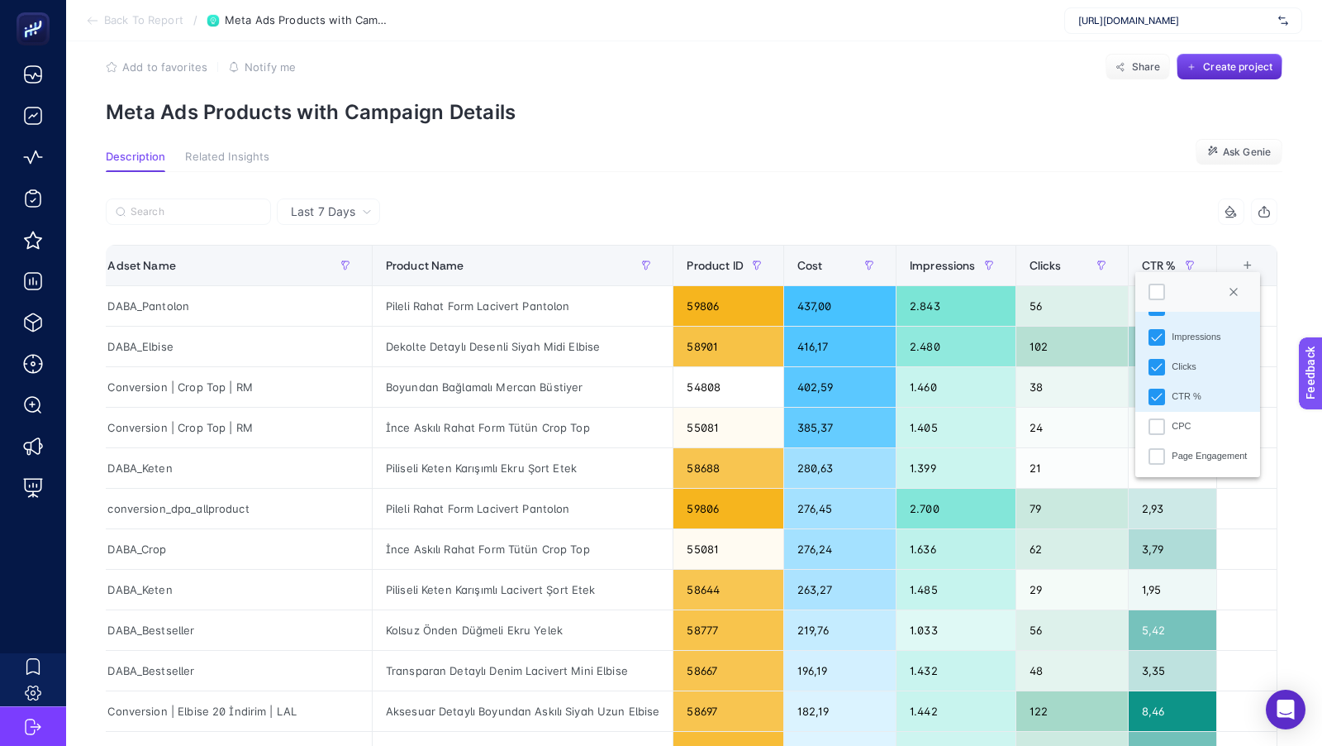
click at [961, 151] on section "Description Related Insights Ask Genie" at bounding box center [694, 160] width 1177 height 21
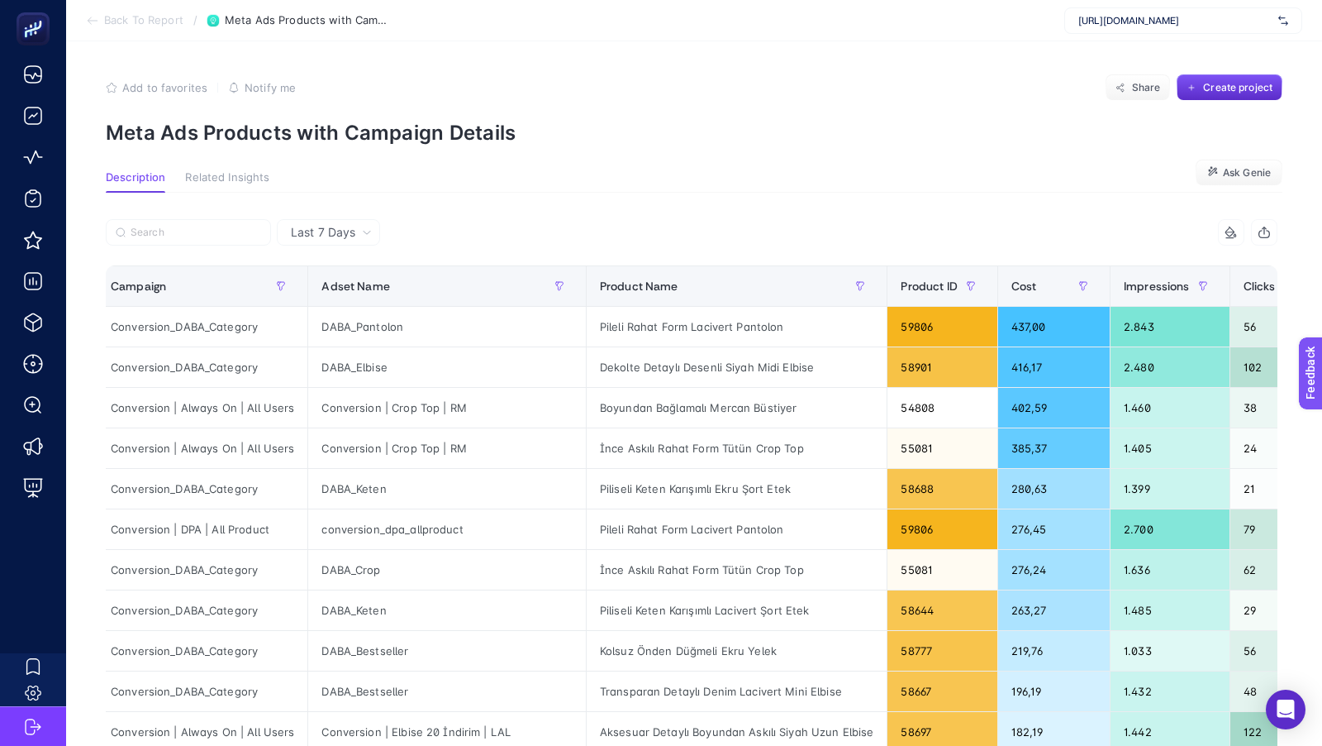
scroll to position [0, 0]
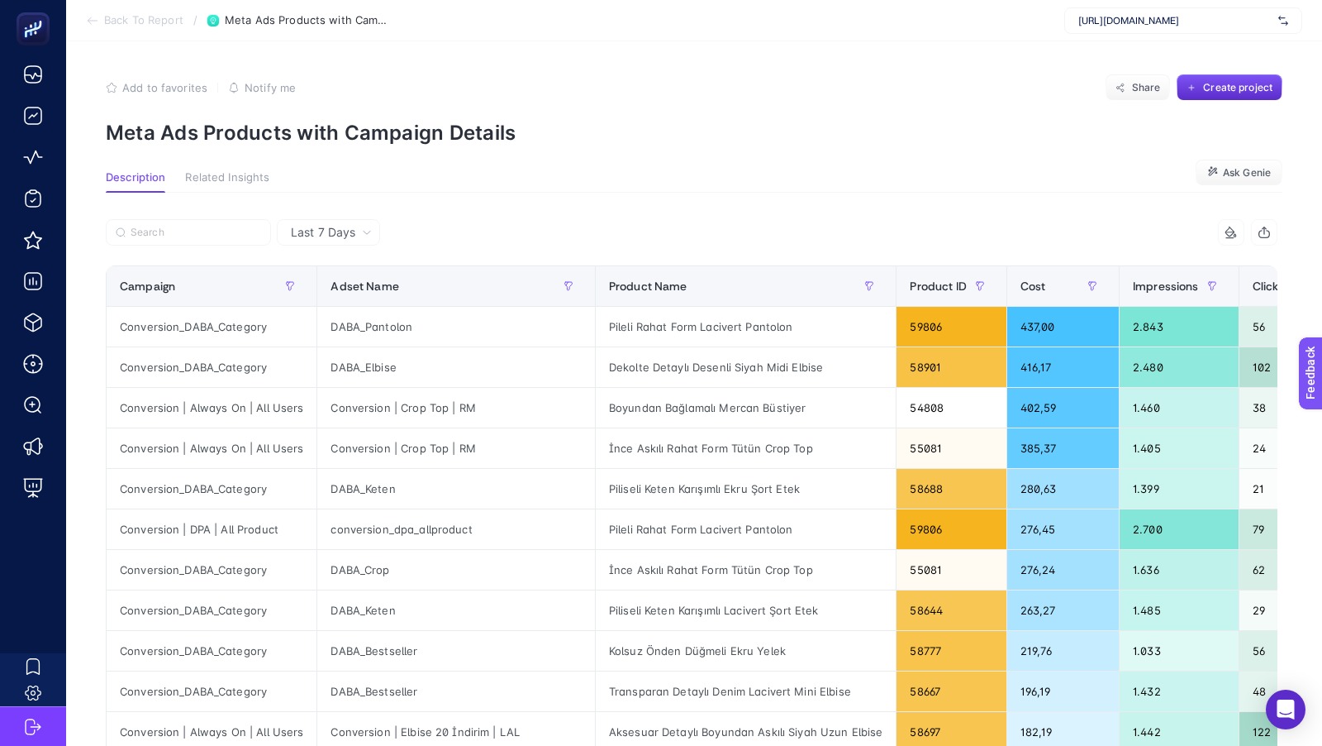
click at [156, 23] on span "Back To Report" at bounding box center [143, 20] width 79 height 13
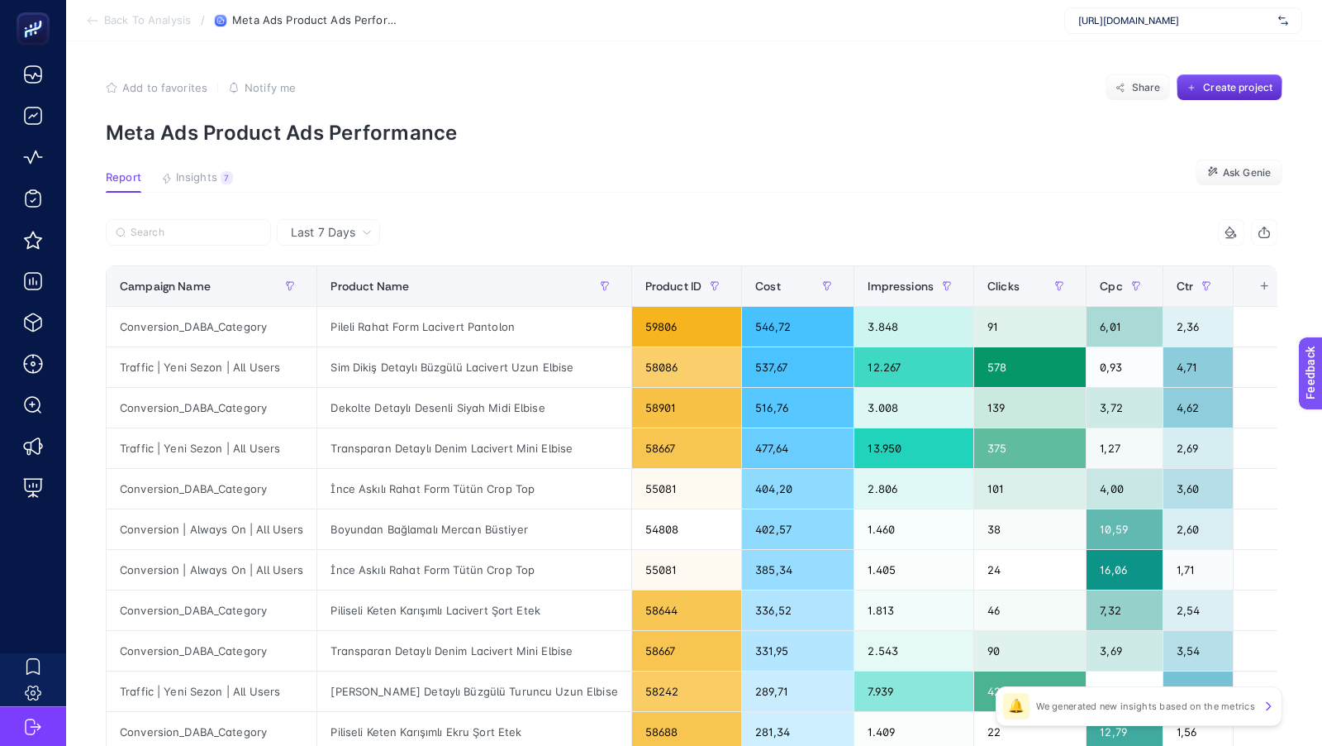
click at [128, 24] on span "Back To Analysis" at bounding box center [147, 20] width 87 height 13
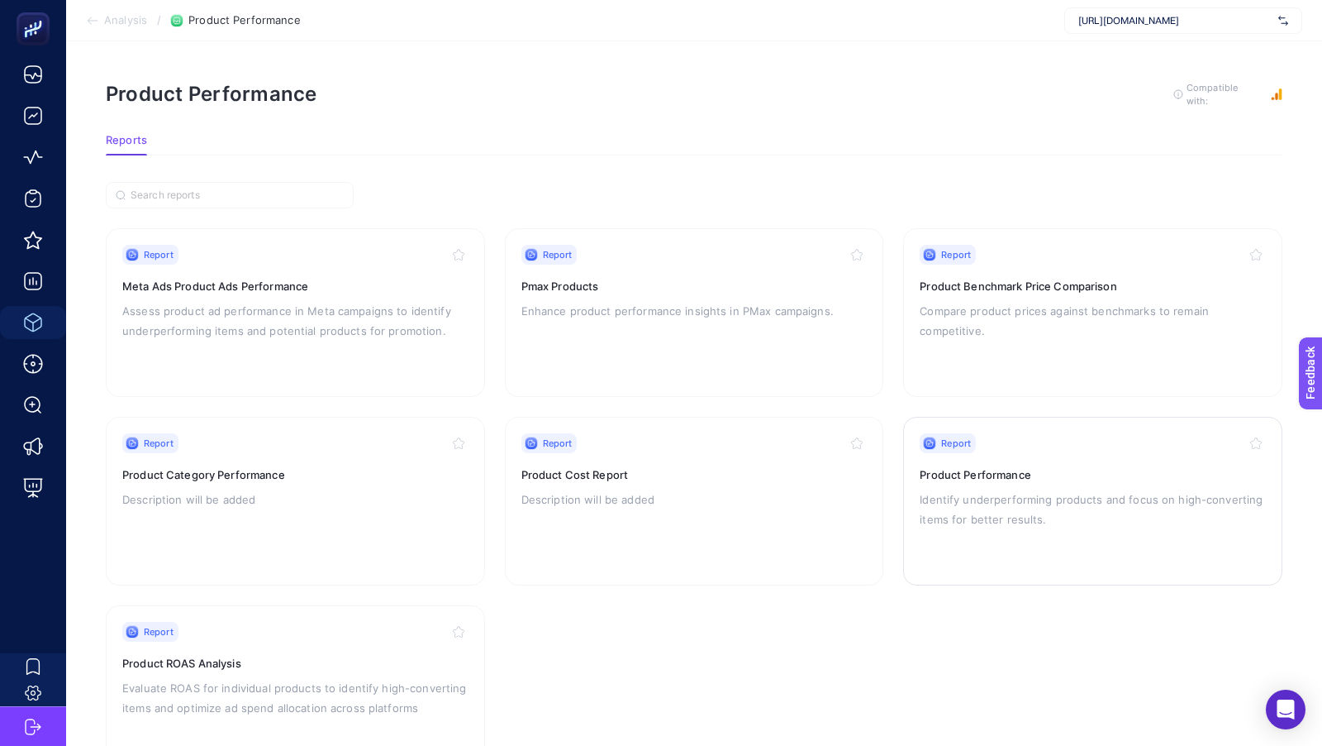
click at [1013, 509] on p "Identify underperforming products and focus on high-converting items for better…" at bounding box center [1093, 509] width 346 height 40
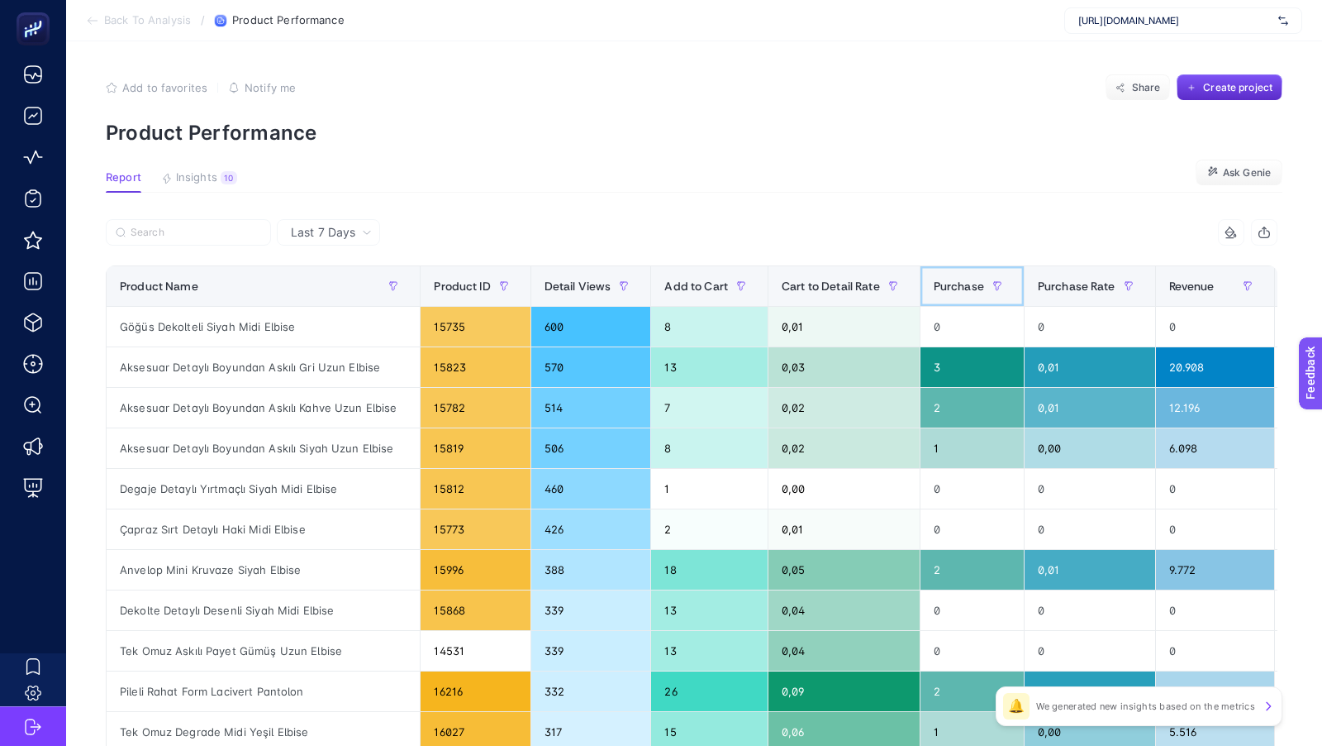
click at [939, 288] on span "Purchase" at bounding box center [959, 285] width 50 height 13
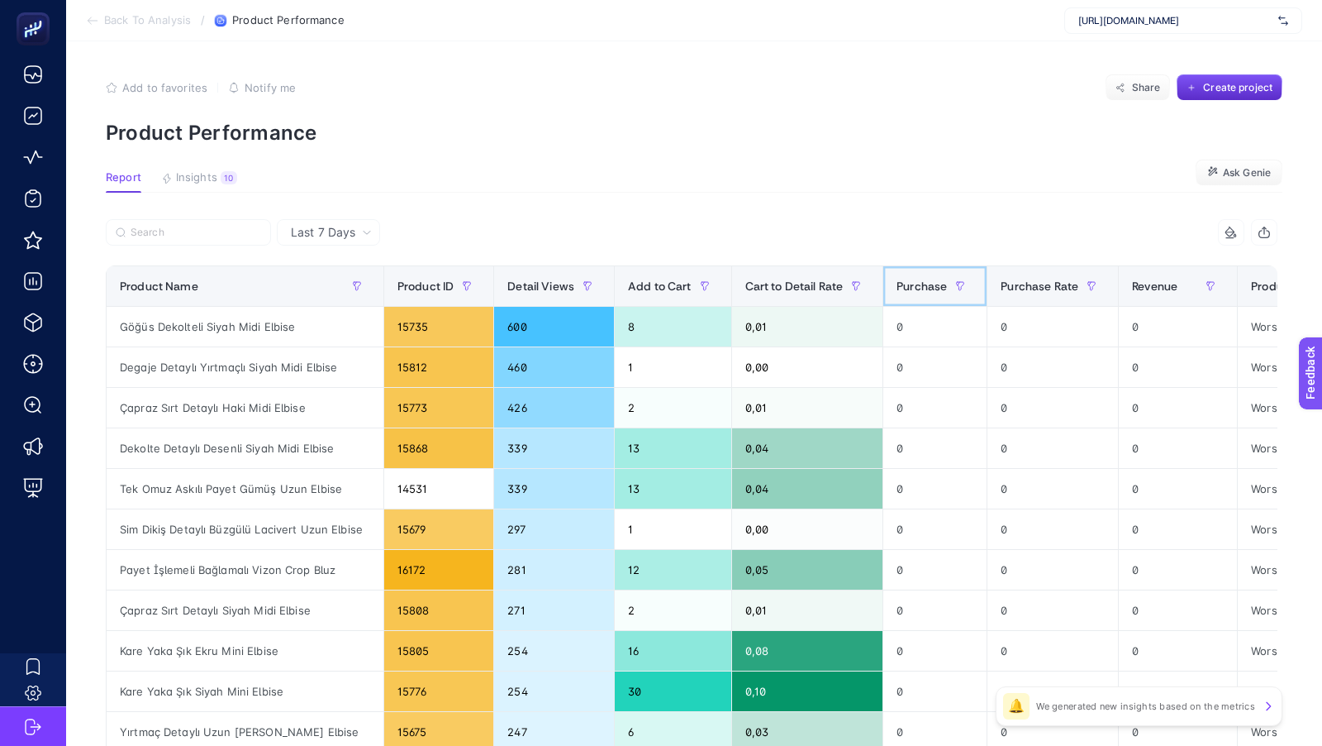
click at [939, 288] on span "Purchase" at bounding box center [922, 285] width 50 height 13
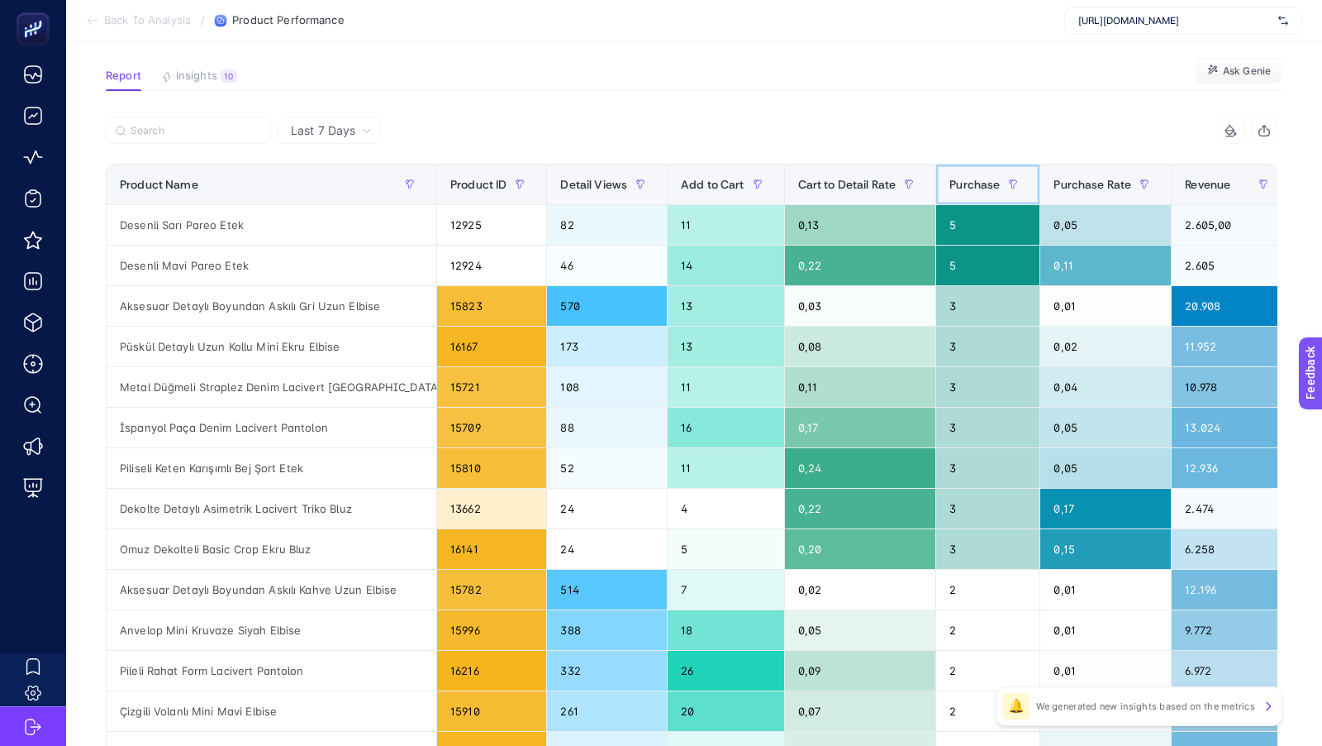
scroll to position [103, 0]
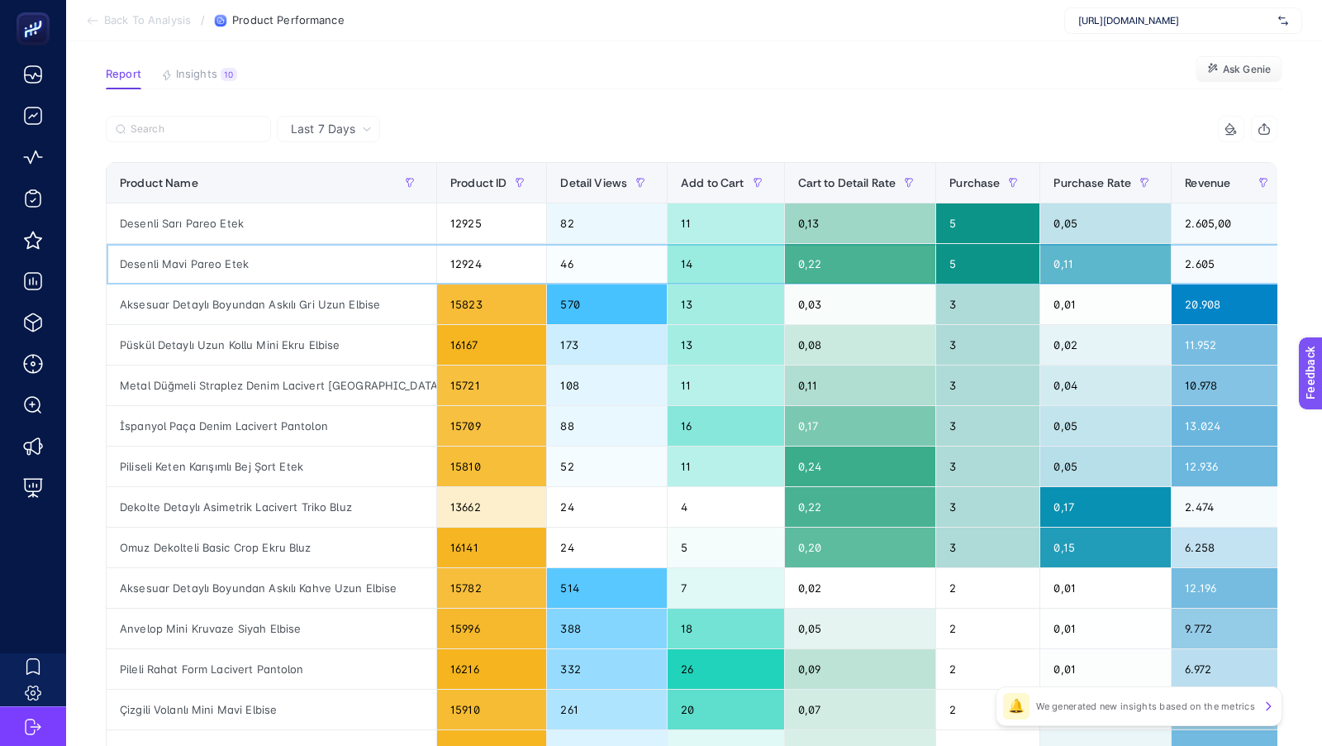
click at [226, 263] on div "Desenli Mavi Pareo Etek" at bounding box center [272, 264] width 330 height 40
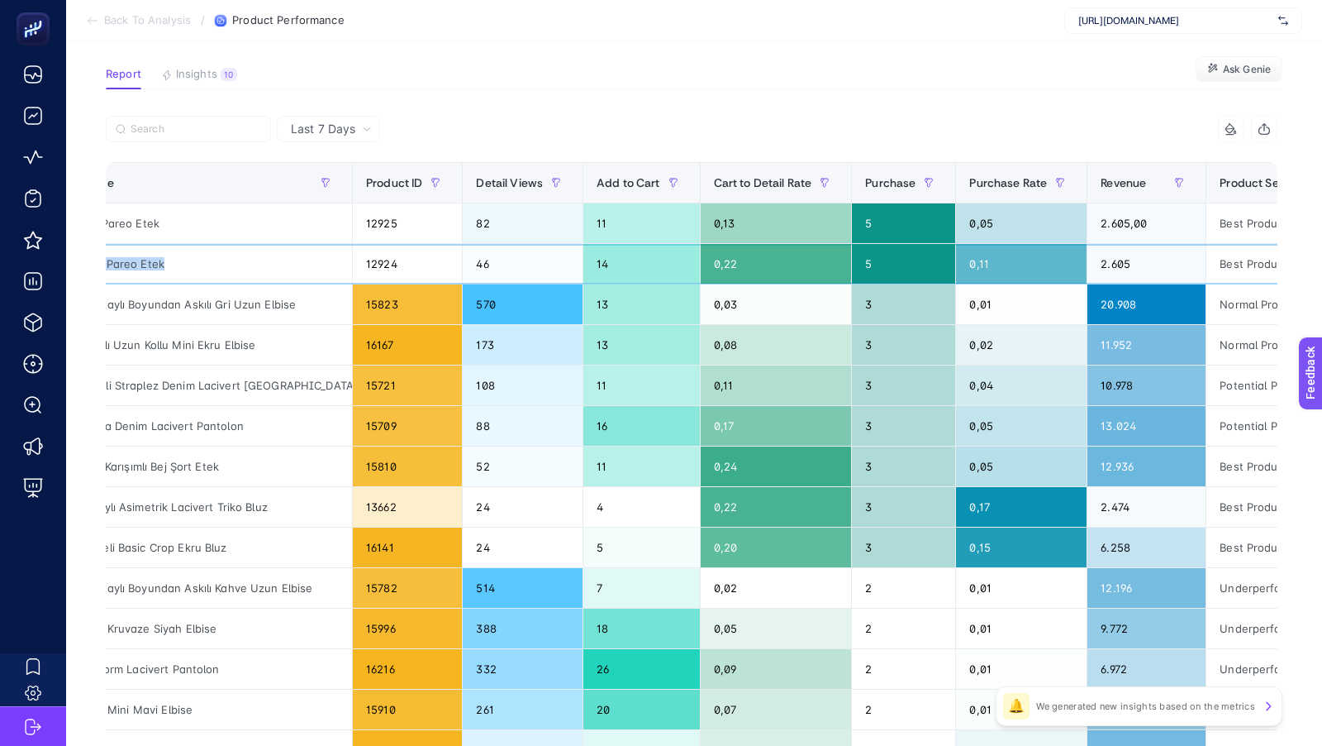
scroll to position [0, 0]
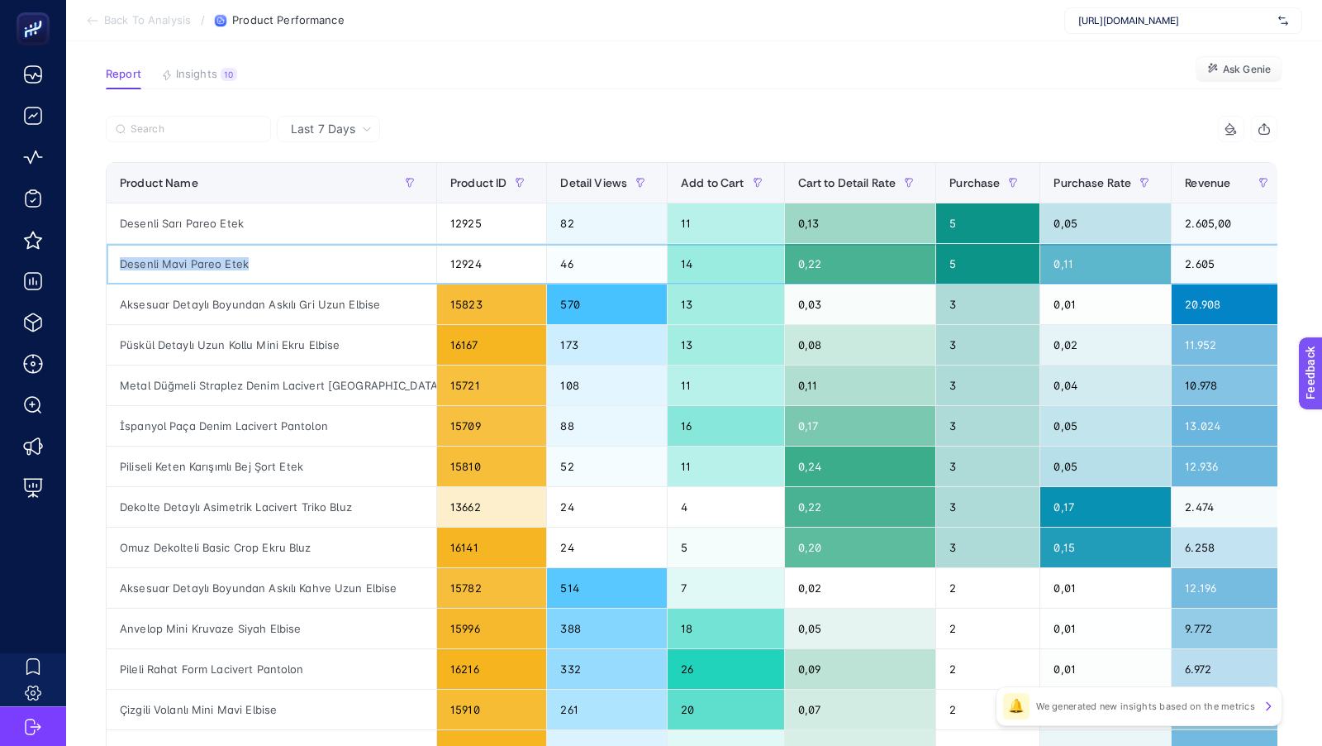
click at [226, 263] on div "Desenli Mavi Pareo Etek" at bounding box center [272, 264] width 330 height 40
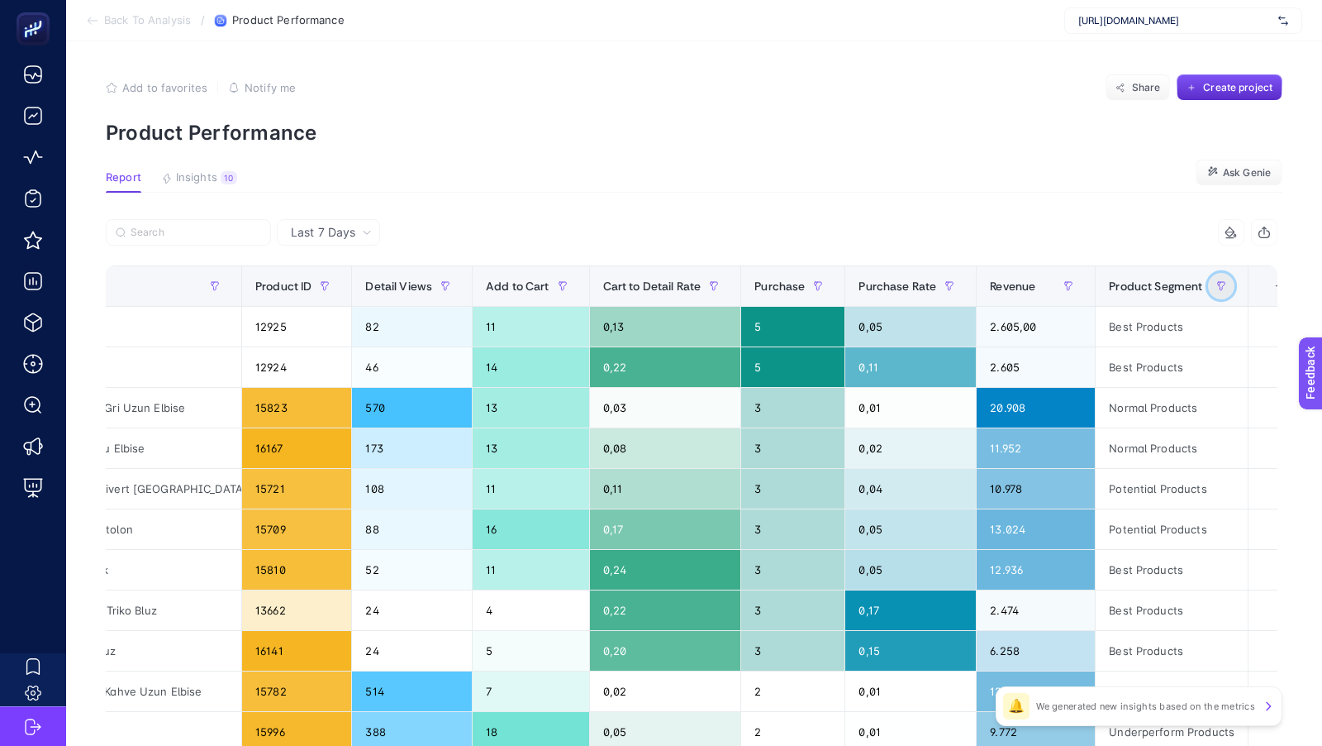
click at [1217, 283] on icon "button" at bounding box center [1222, 286] width 10 height 10
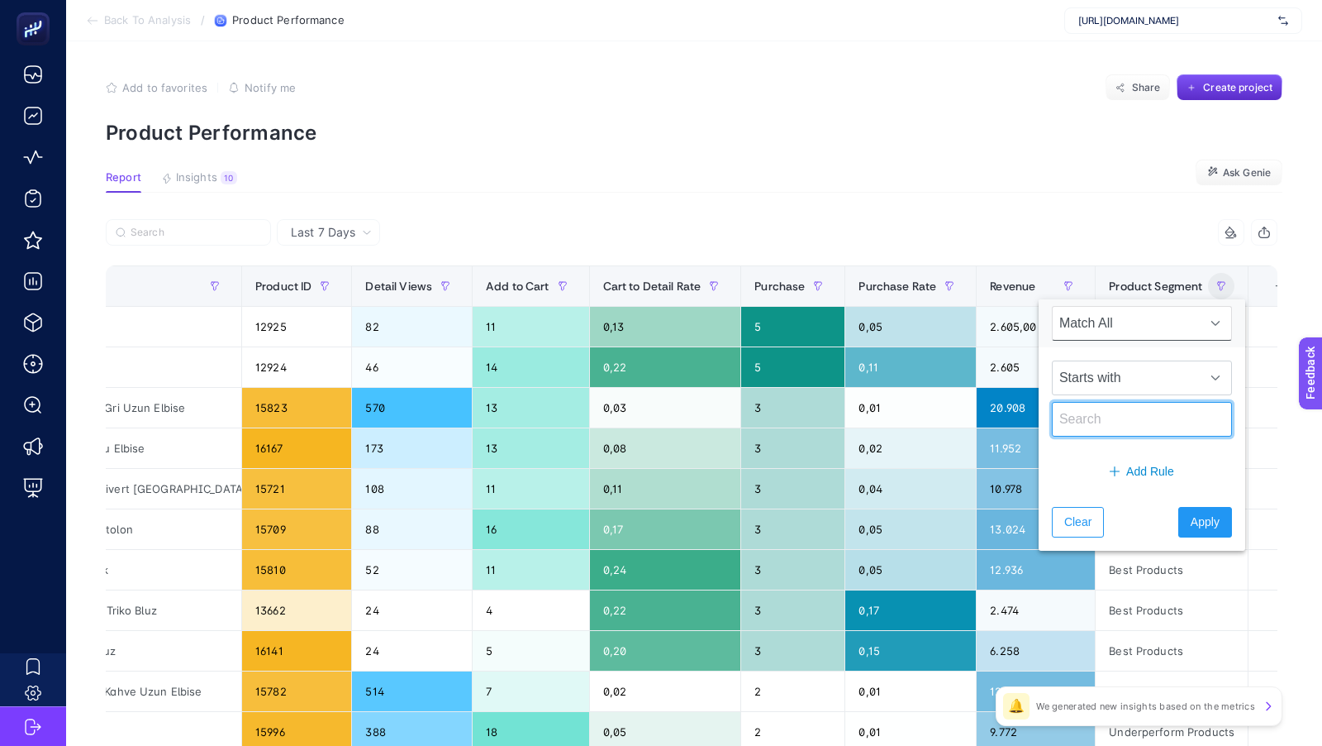
click at [1094, 409] on input "text" at bounding box center [1142, 419] width 180 height 35
type input "potential"
click at [1191, 522] on span "Apply" at bounding box center [1205, 521] width 29 height 17
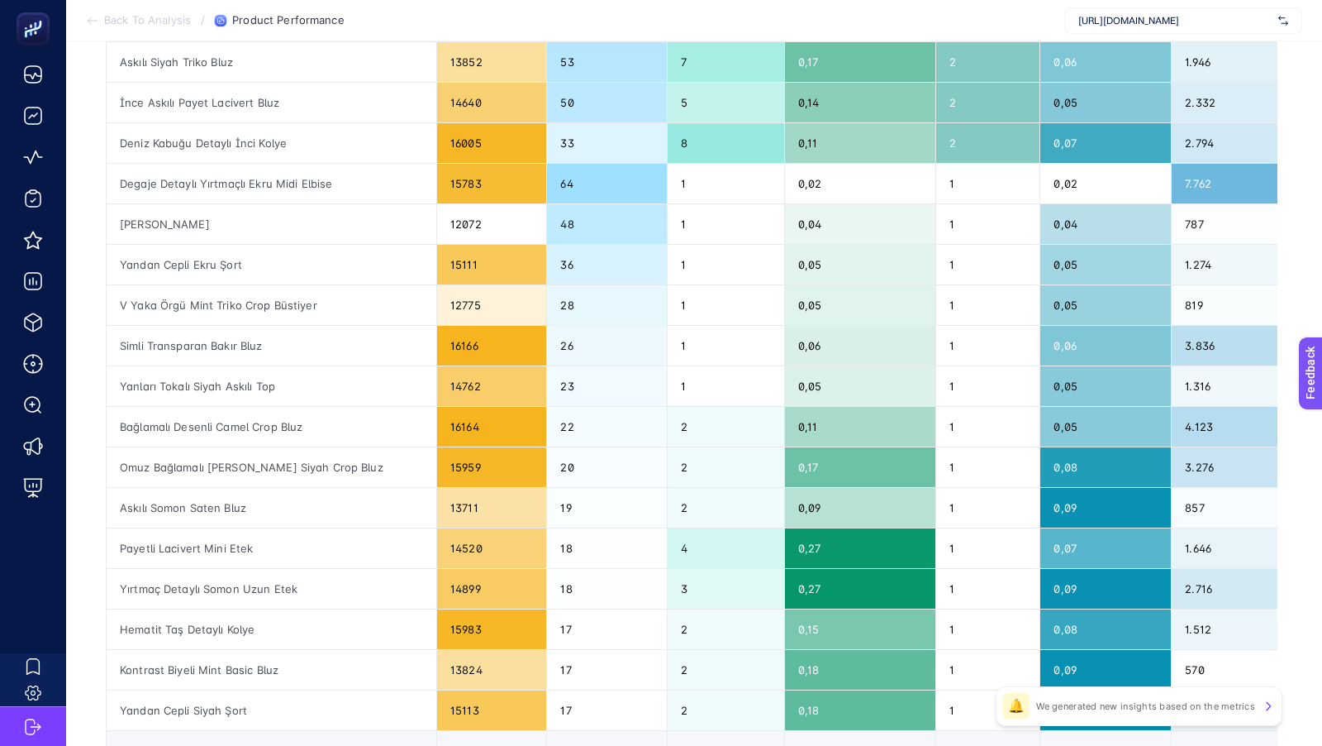
scroll to position [388, 0]
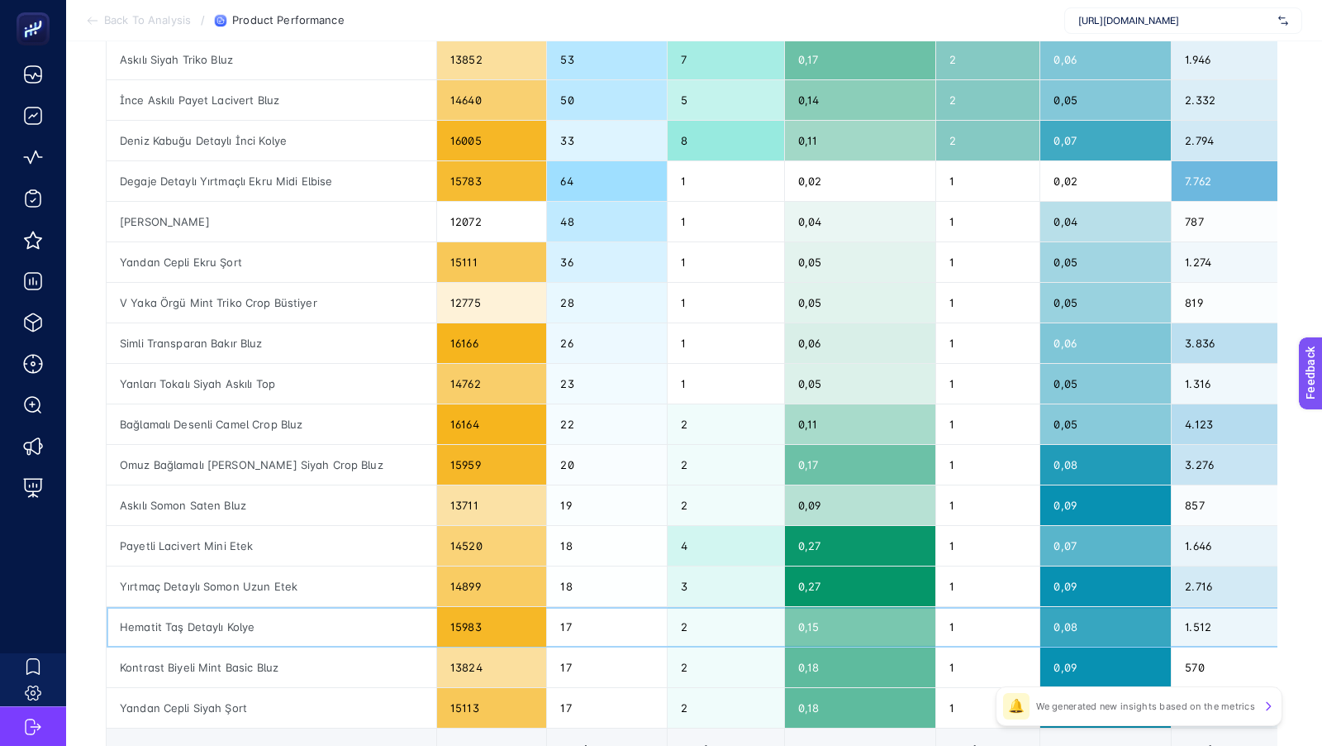
click at [227, 621] on div "Hematit Taş Detaylı Kolye" at bounding box center [272, 627] width 330 height 40
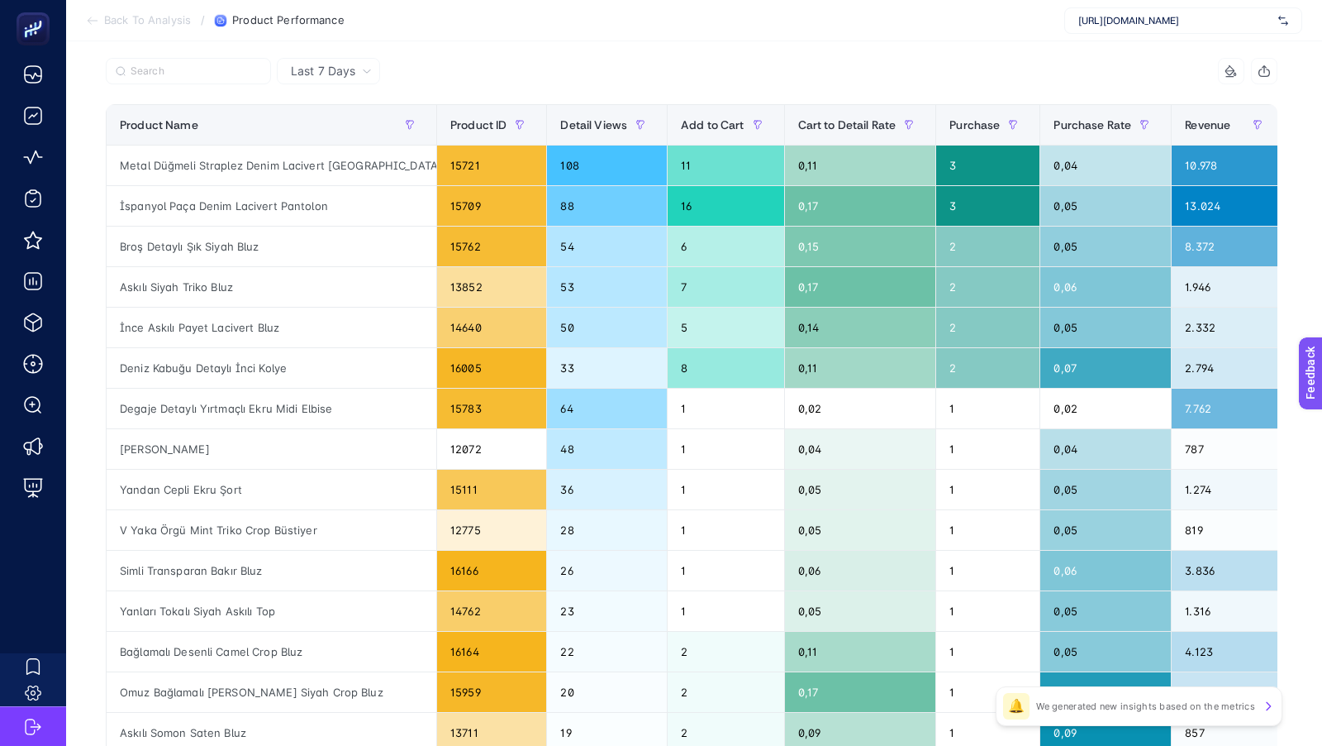
scroll to position [157, 0]
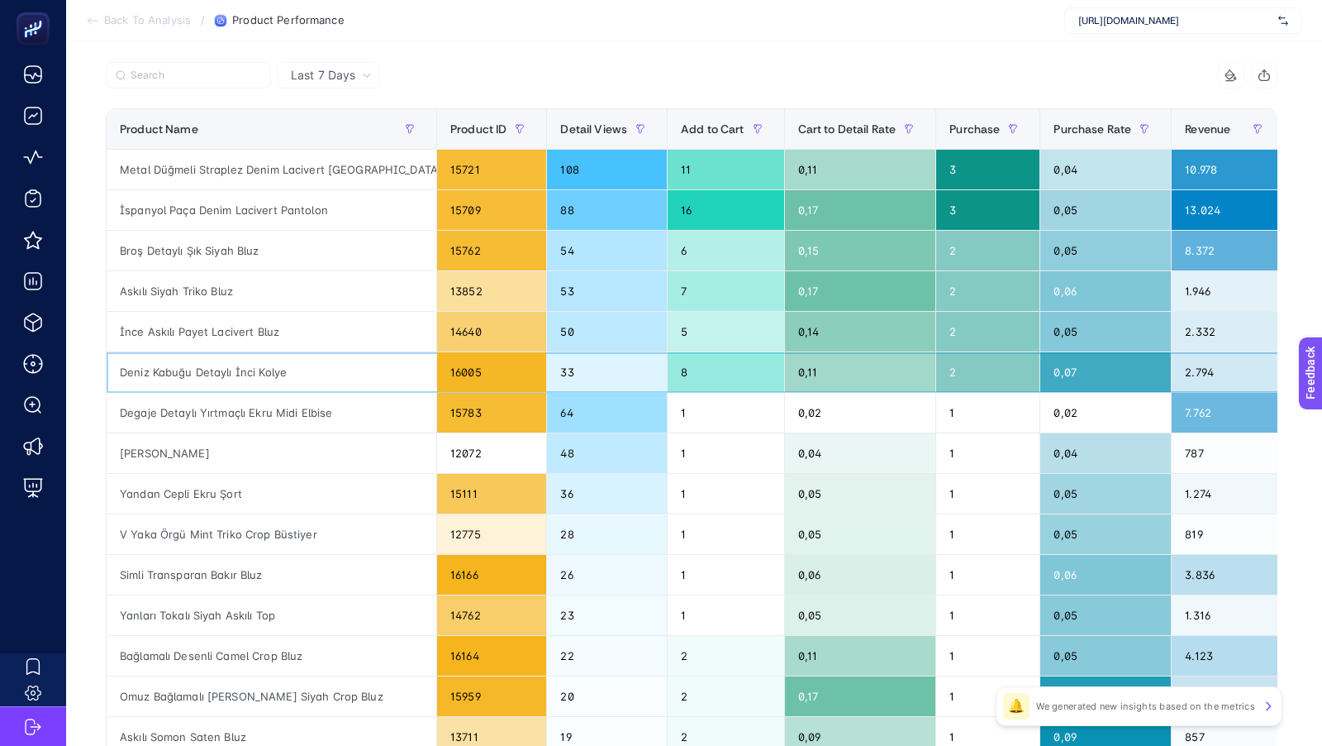
click at [254, 372] on div "Deniz Kabuğu Detaylı İnci Kolye" at bounding box center [272, 372] width 330 height 40
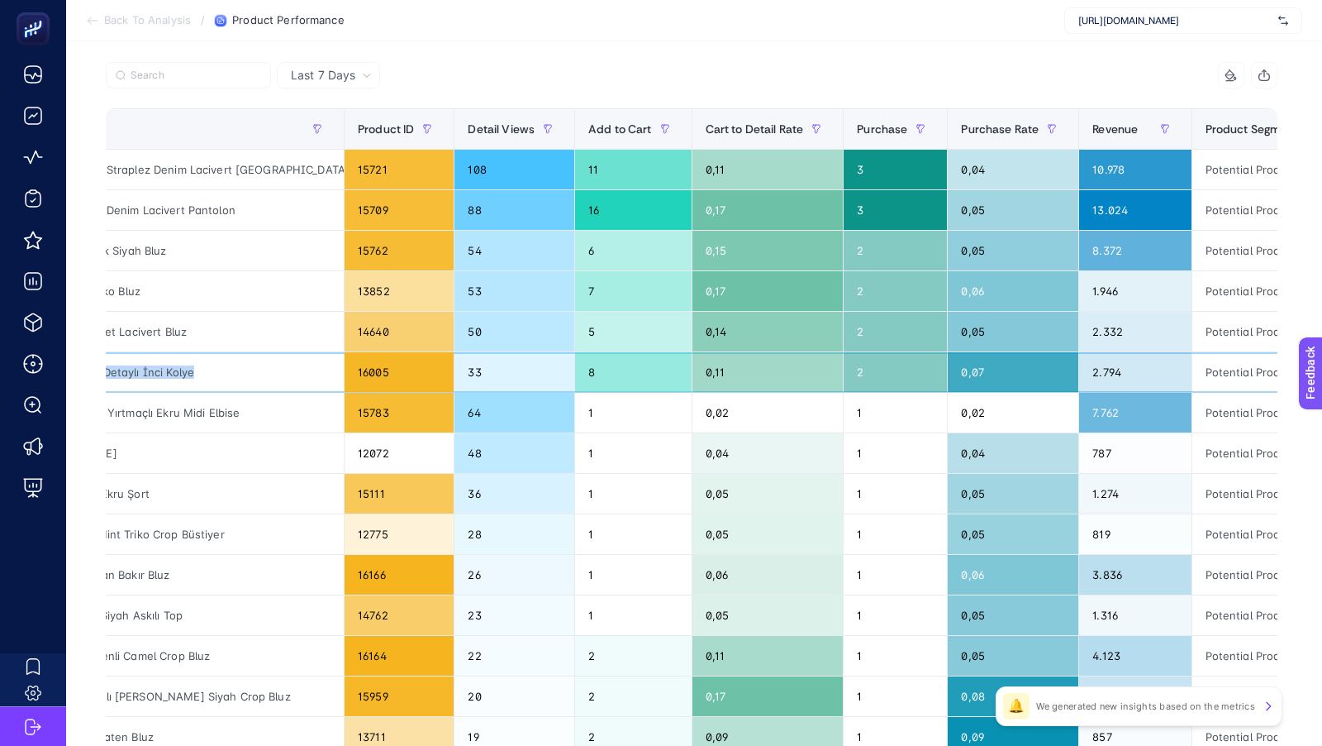
scroll to position [0, 0]
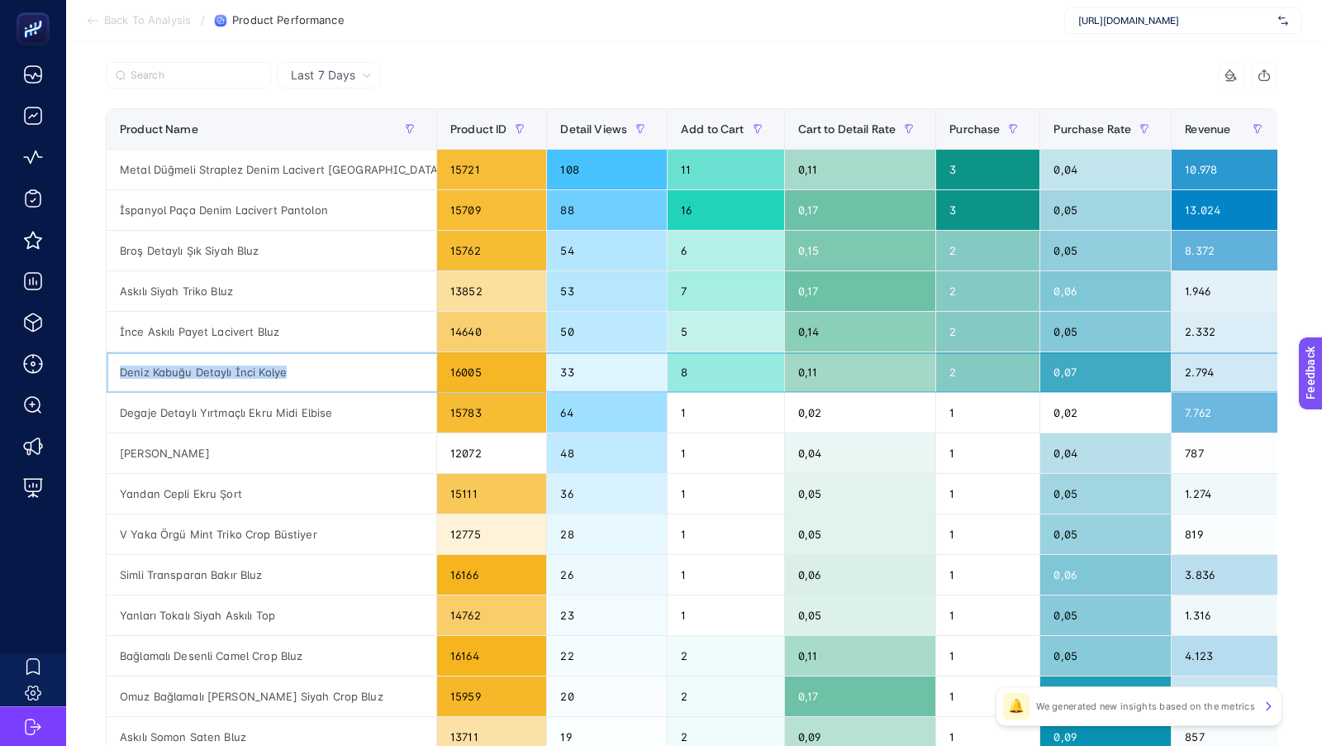
click at [254, 372] on div "Deniz Kabuğu Detaylı İnci Kolye" at bounding box center [272, 372] width 330 height 40
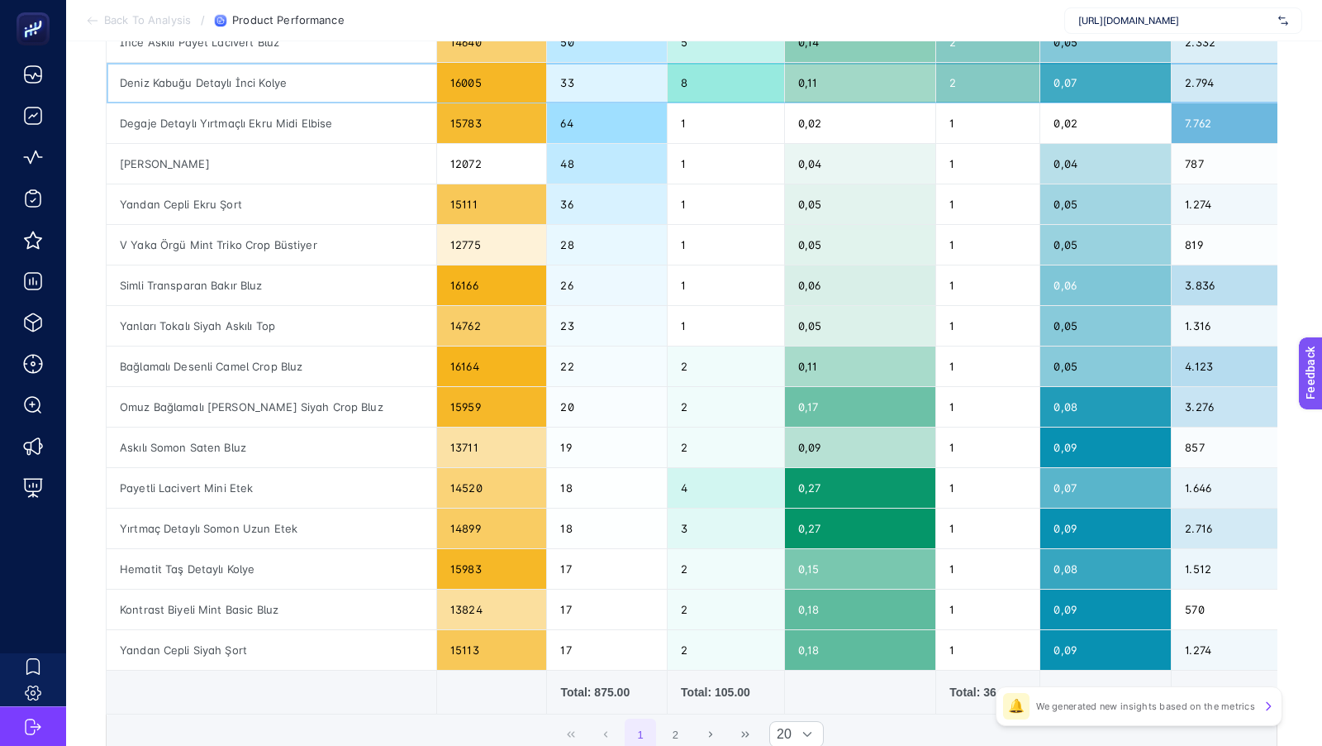
scroll to position [512, 0]
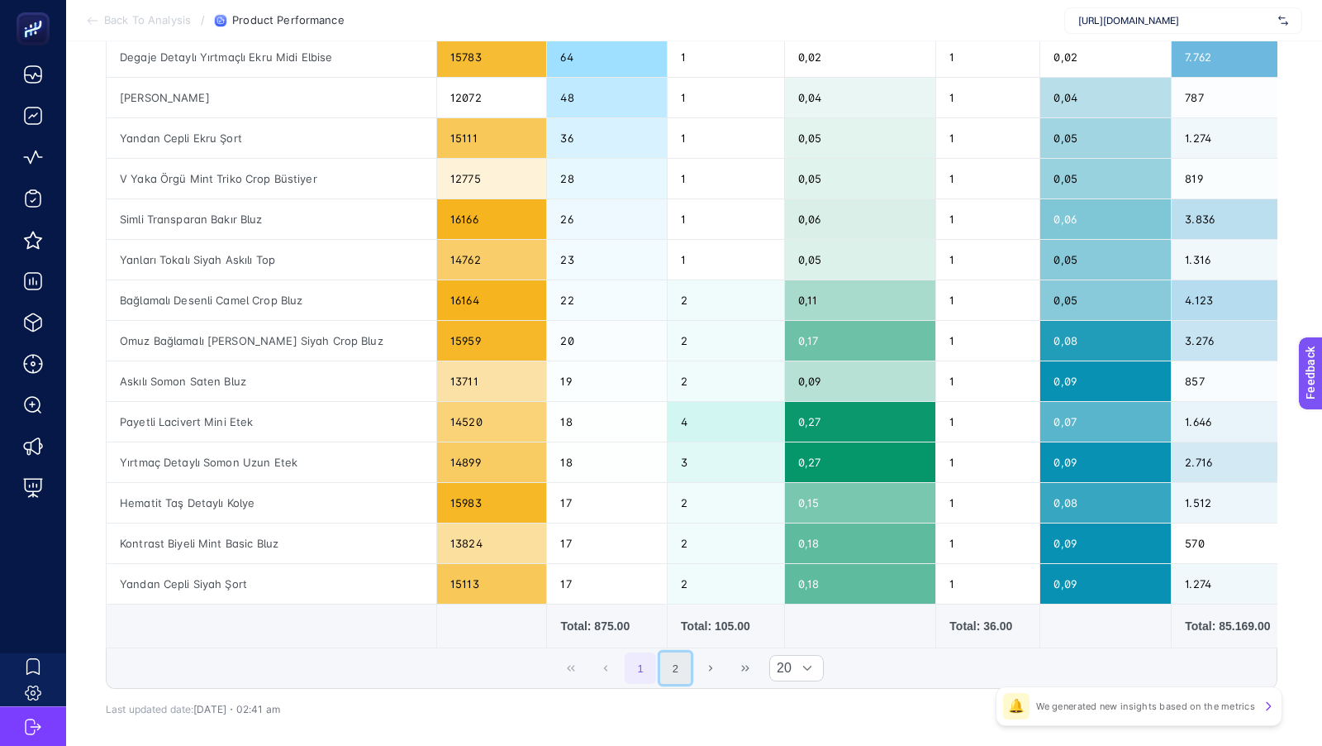
click at [681, 654] on button "2" at bounding box center [675, 667] width 31 height 31
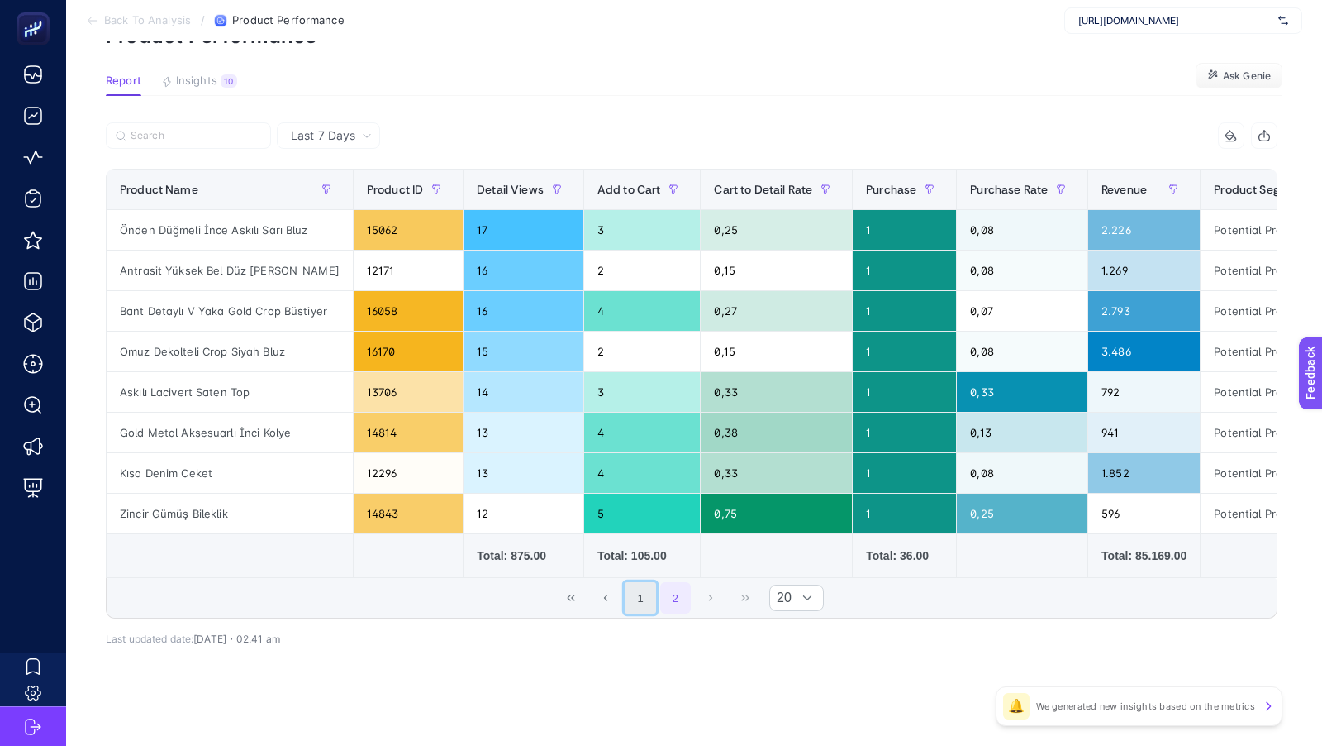
click at [647, 584] on button "1" at bounding box center [640, 597] width 31 height 31
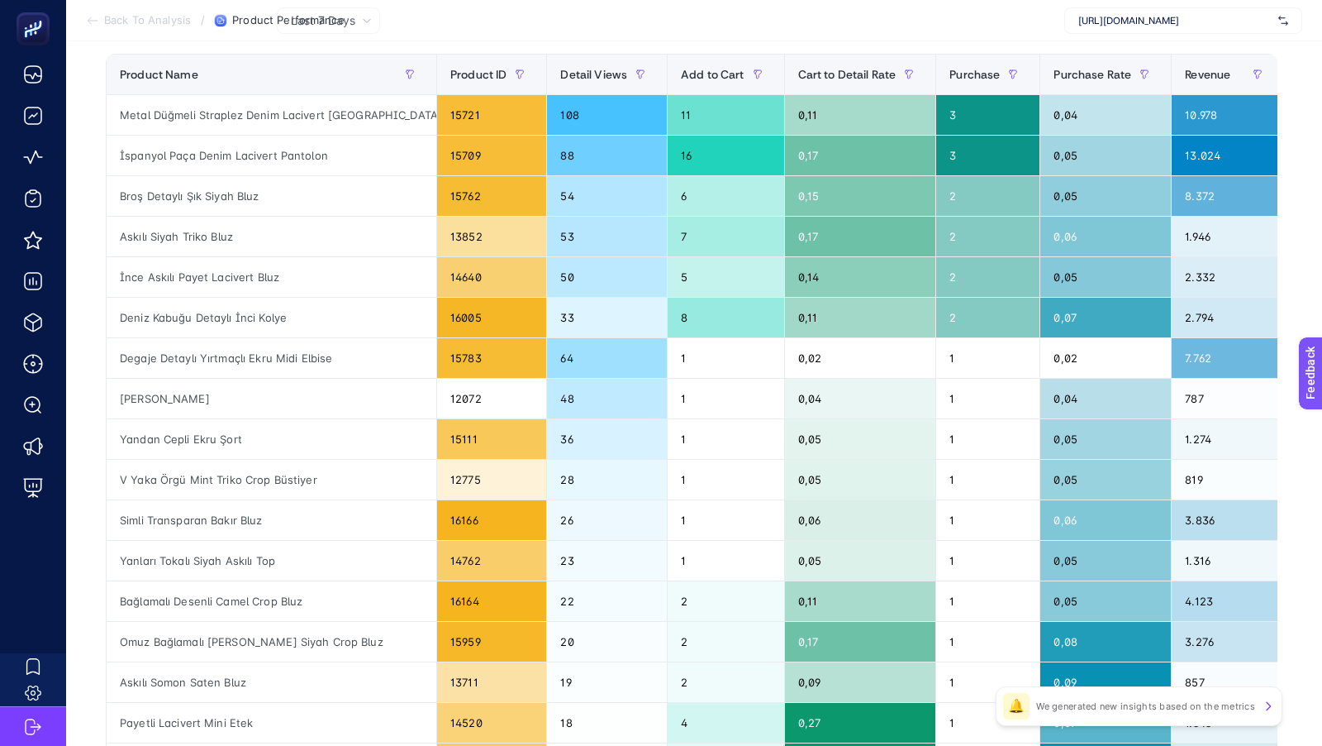
scroll to position [0, 0]
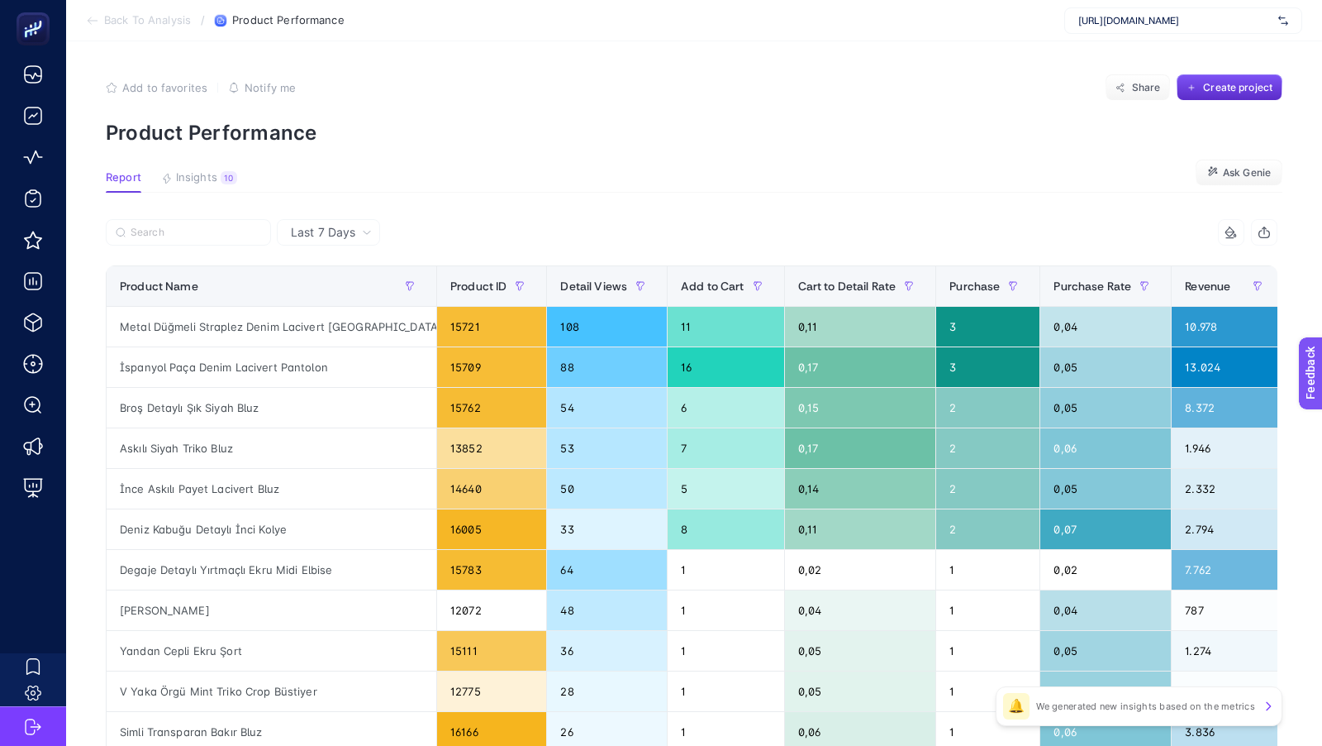
click at [1265, 234] on icon "button" at bounding box center [1264, 232] width 13 height 13
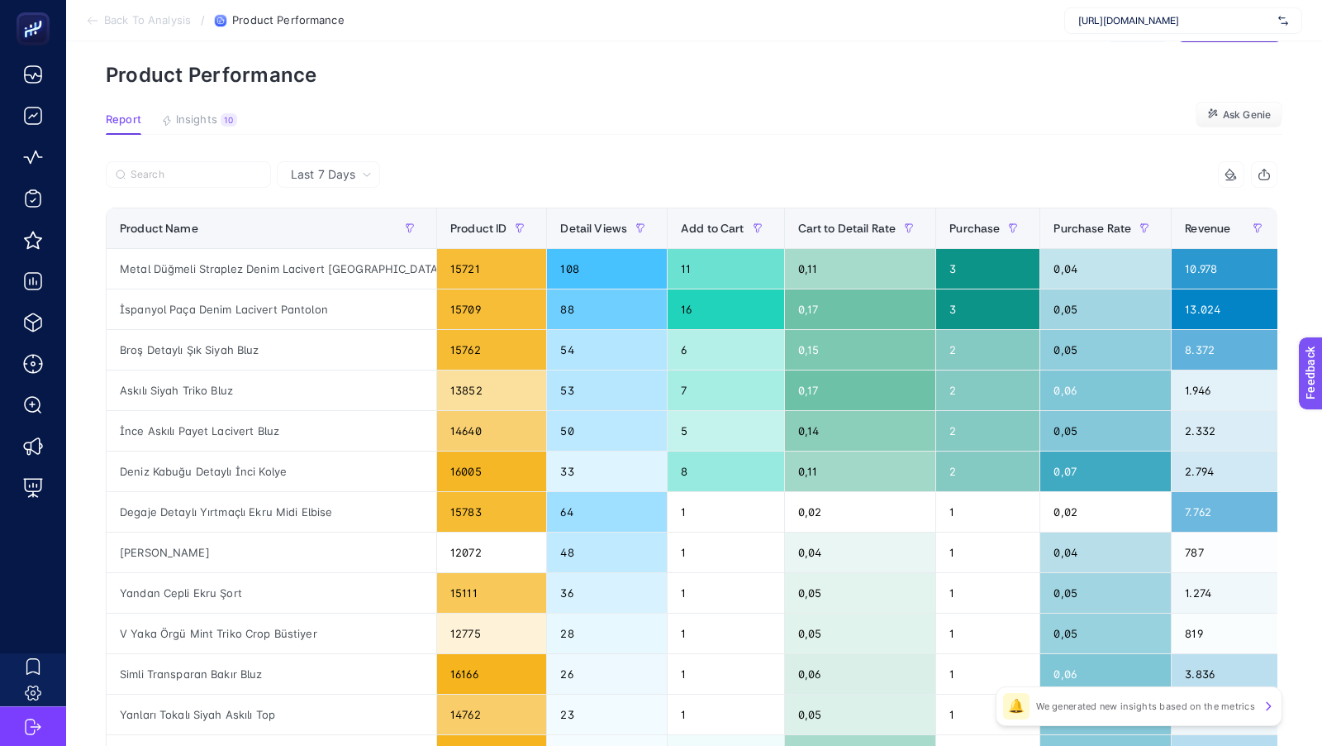
scroll to position [68, 0]
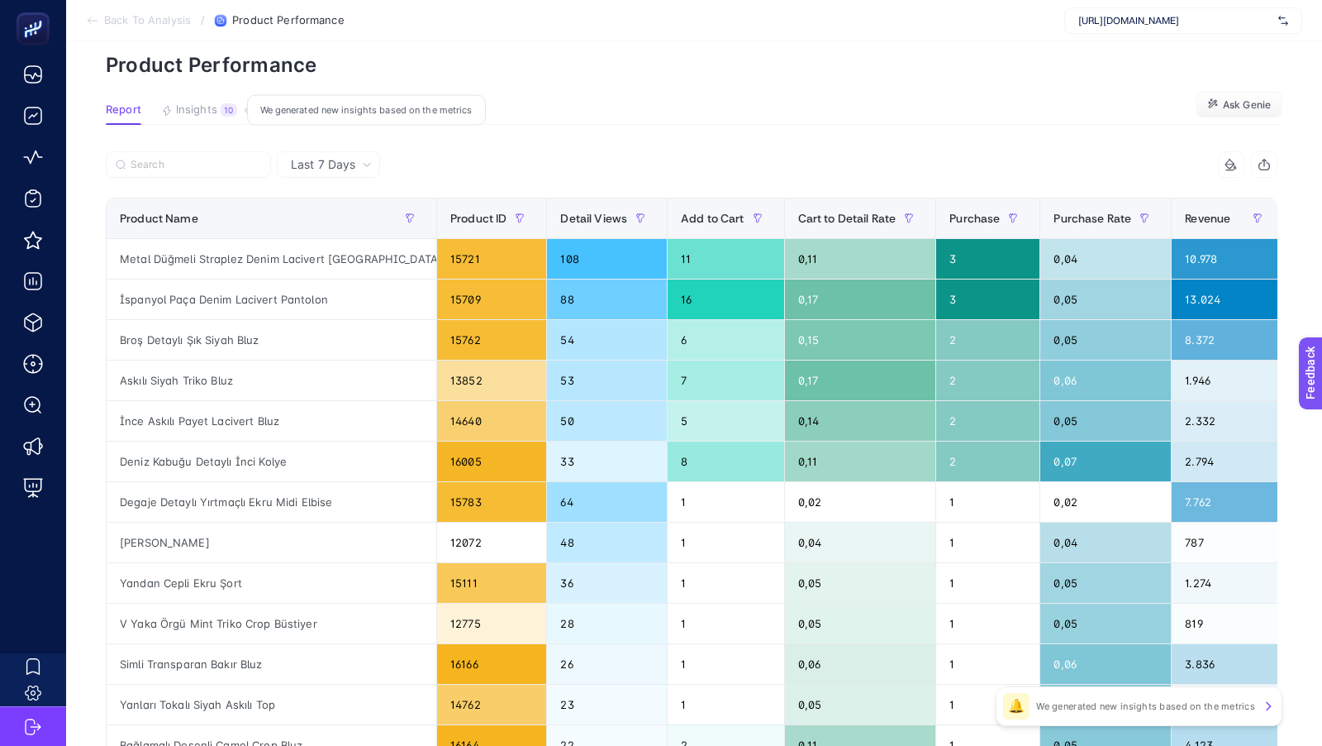
click at [205, 112] on span "Insights" at bounding box center [196, 109] width 41 height 13
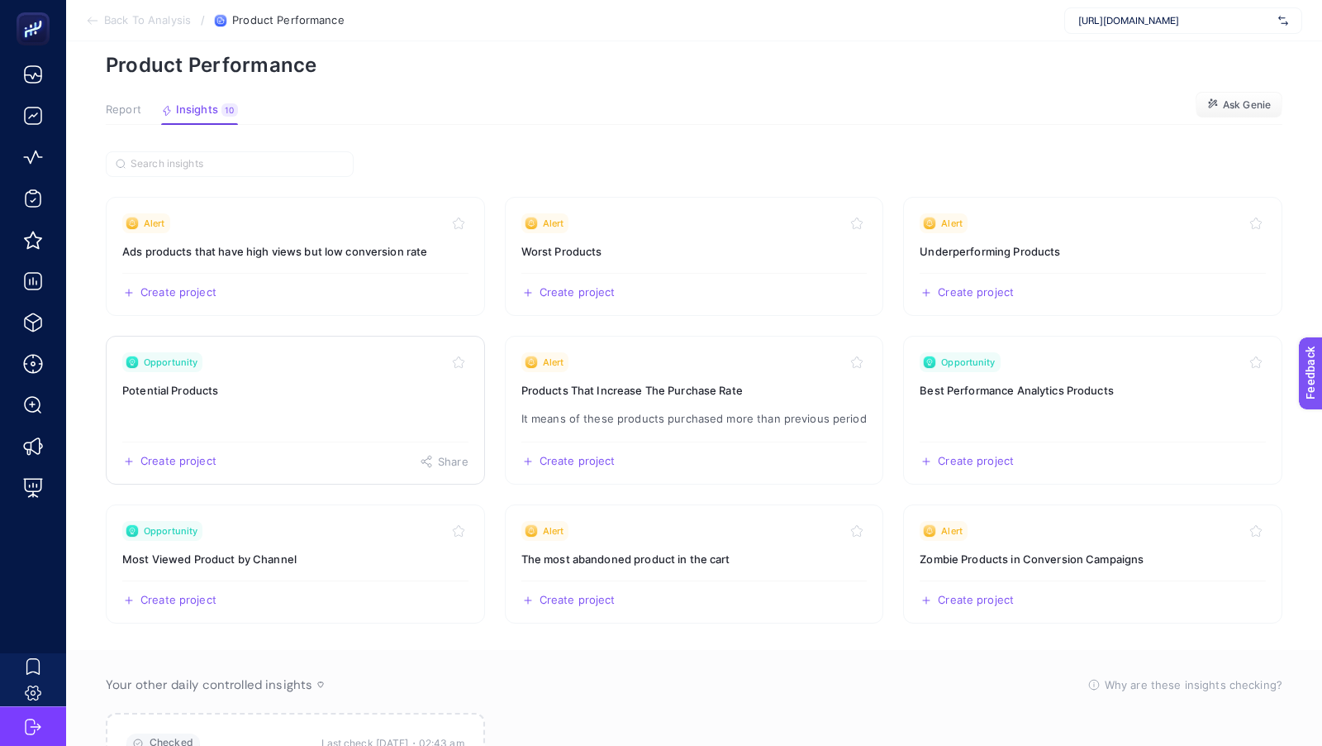
click at [260, 423] on link "Opportunity Potential Products Create project Share" at bounding box center [295, 410] width 379 height 149
